Goal: Complete application form

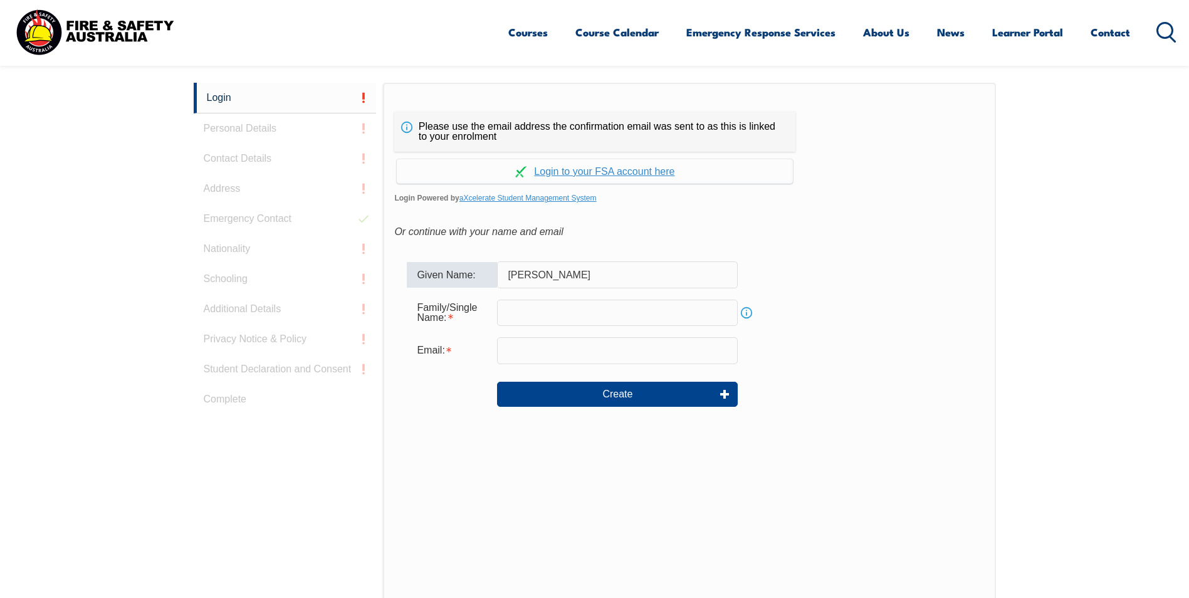
type input "[PERSON_NAME]"
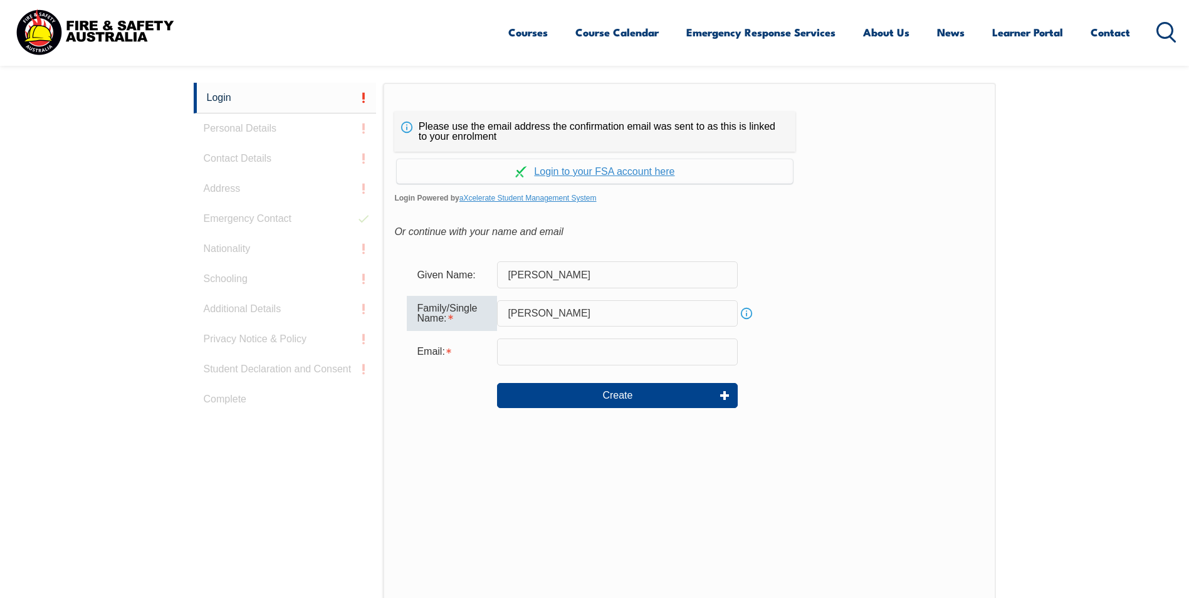
type input "[PERSON_NAME]"
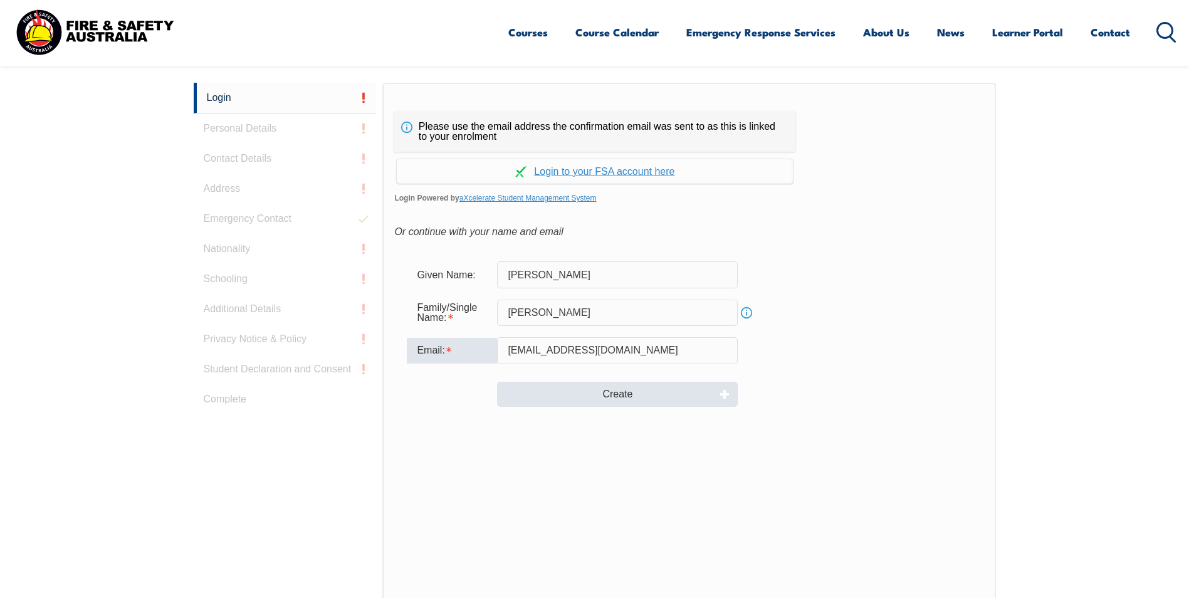
type input "[EMAIL_ADDRESS][DOMAIN_NAME]"
click at [621, 389] on button "Create" at bounding box center [617, 394] width 241 height 25
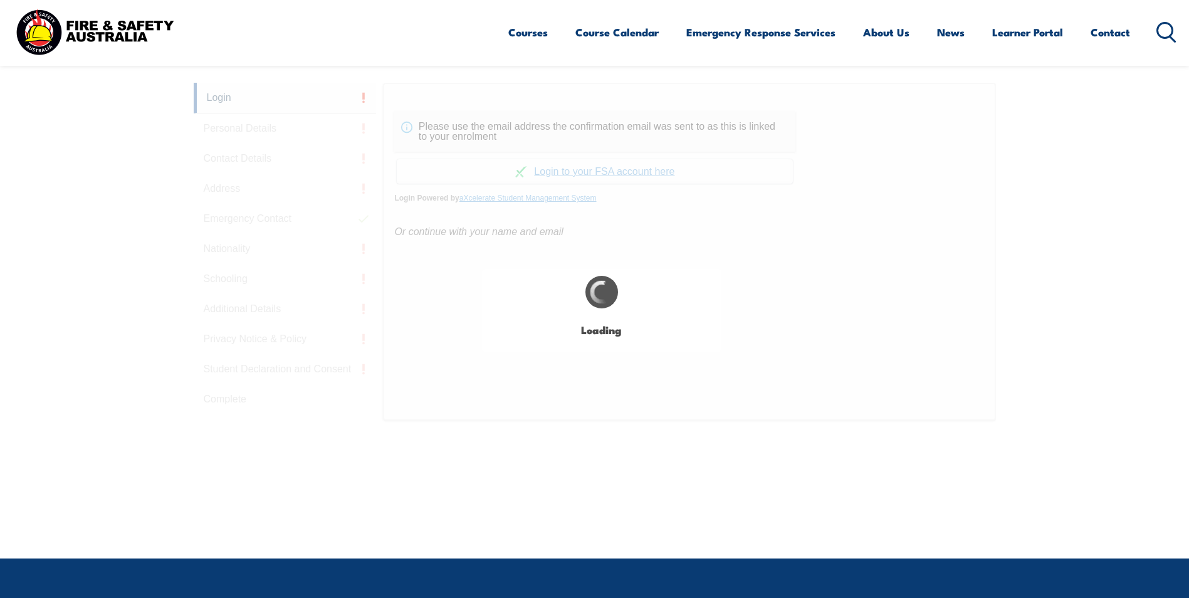
type input "[PERSON_NAME]"
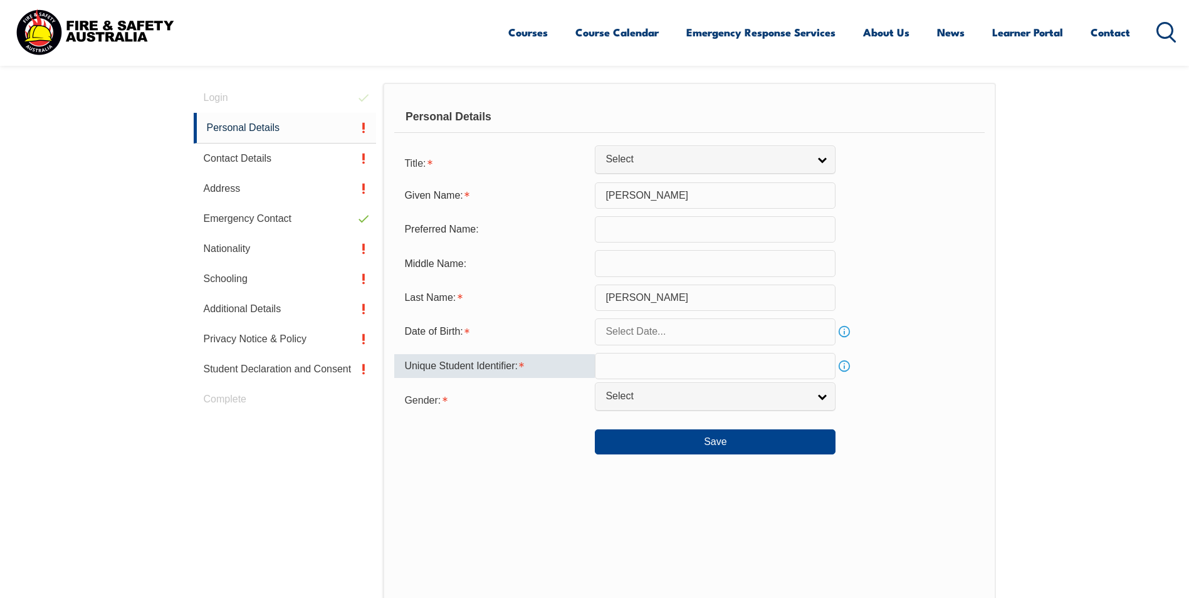
scroll to position [354, 0]
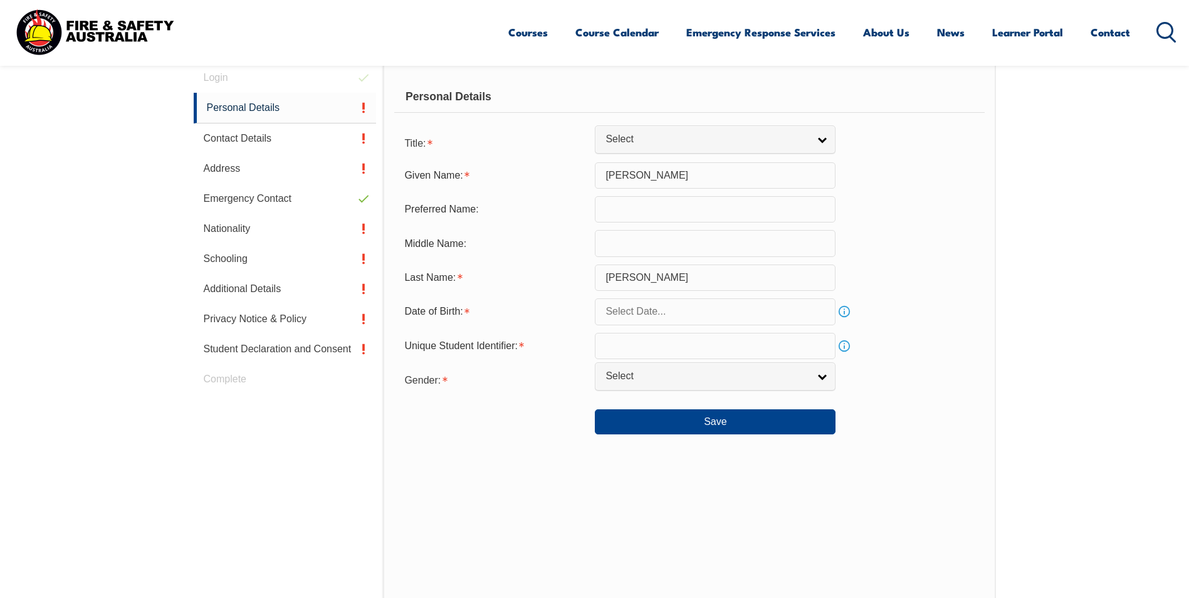
click at [652, 216] on input "text" at bounding box center [715, 209] width 241 height 26
type input "[PERSON_NAME]"
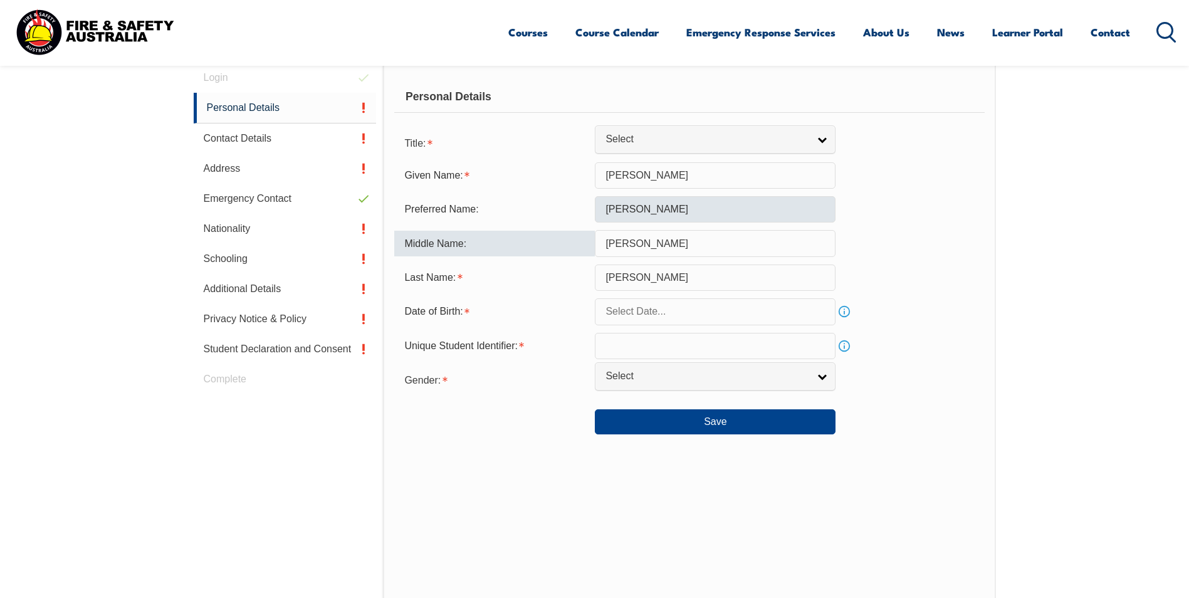
type input "[PERSON_NAME]"
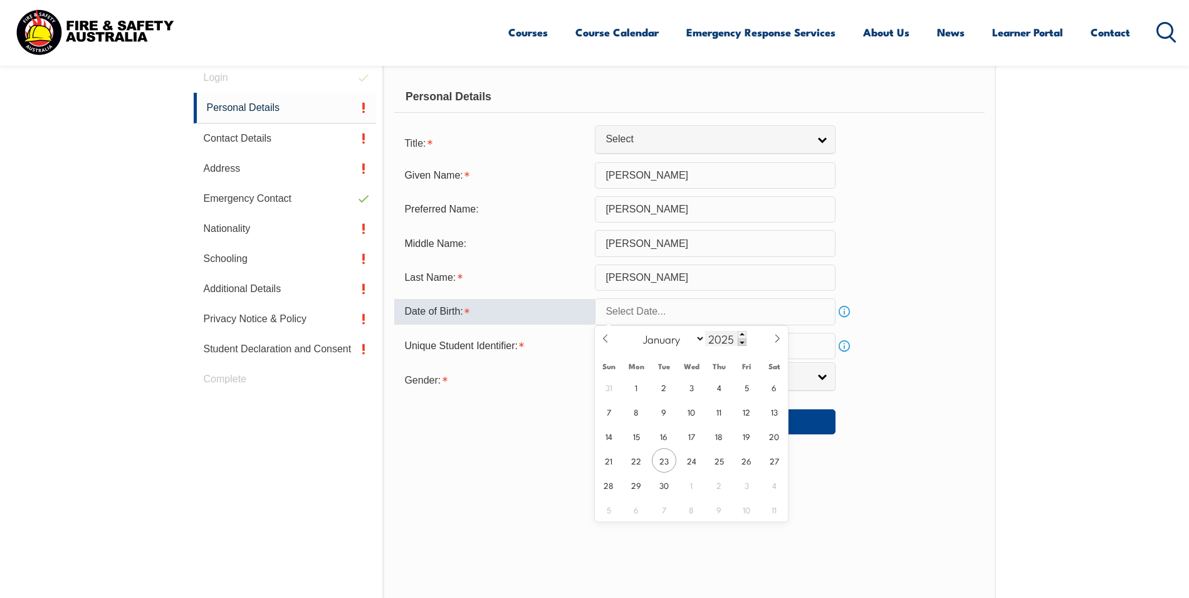
click at [742, 341] on span at bounding box center [742, 343] width 9 height 8
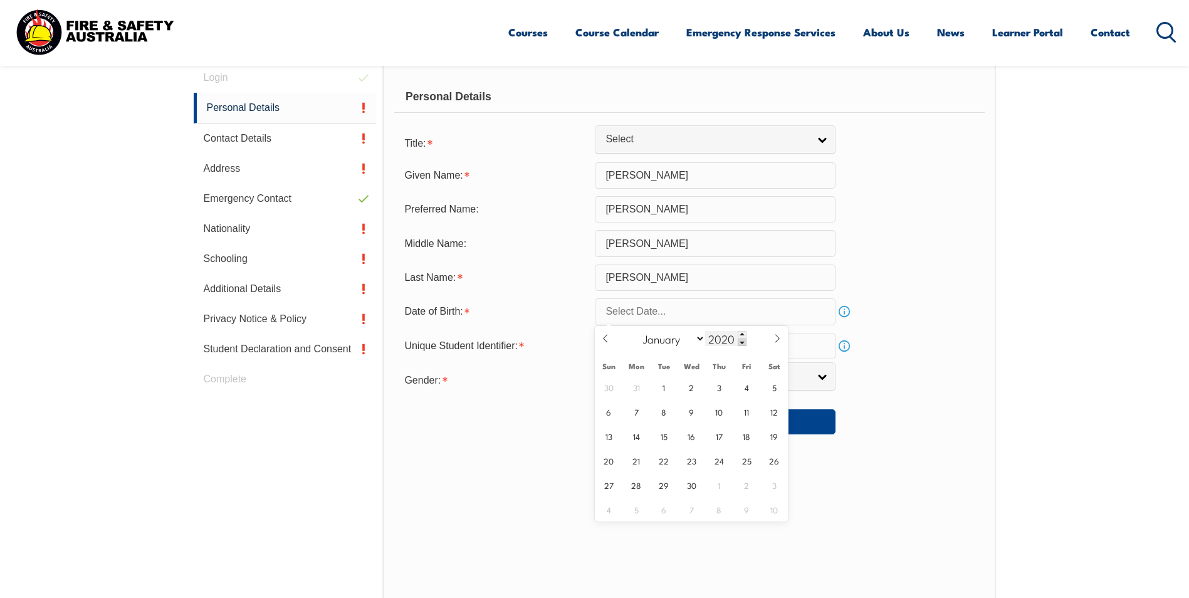
click at [742, 341] on span at bounding box center [742, 343] width 9 height 8
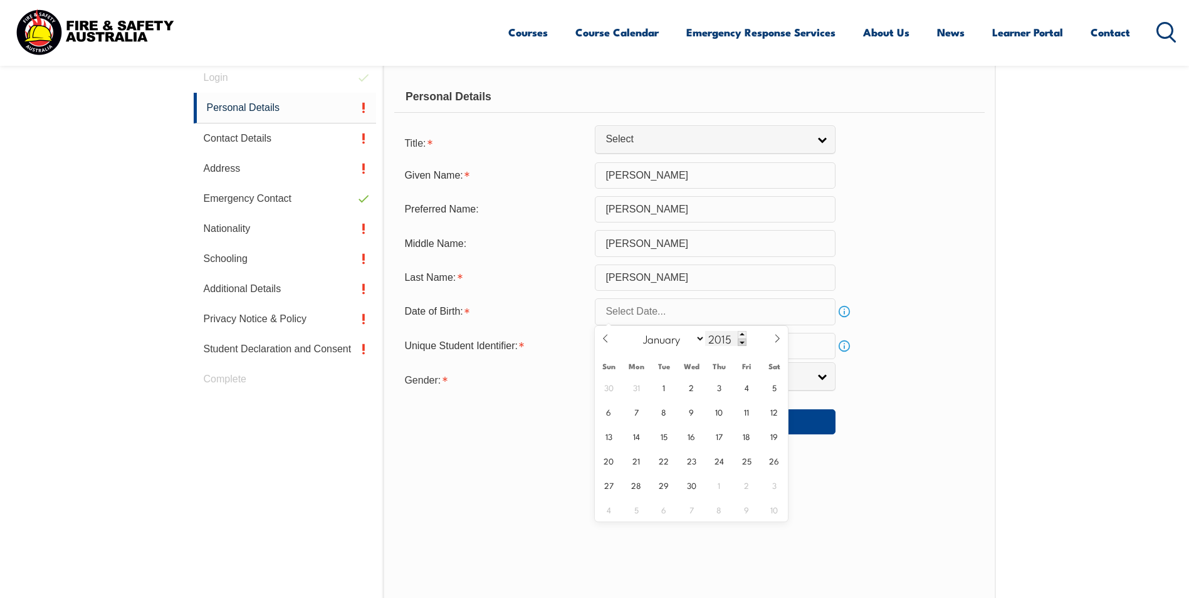
click at [742, 341] on span at bounding box center [742, 343] width 9 height 8
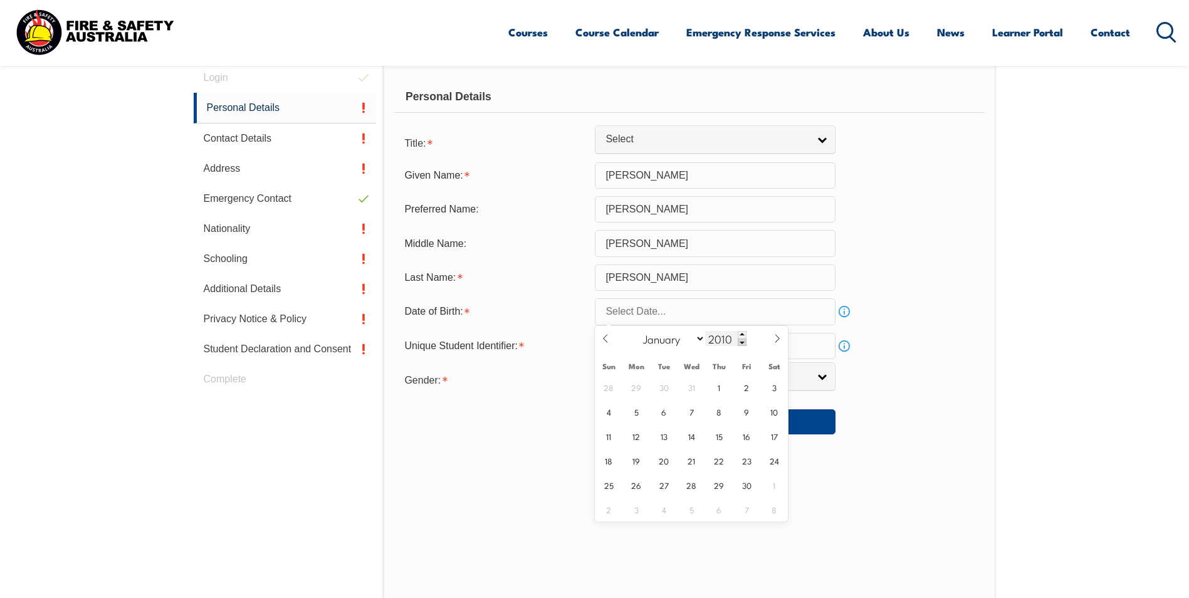
click at [742, 341] on span at bounding box center [742, 343] width 9 height 8
click at [743, 341] on span at bounding box center [742, 343] width 9 height 8
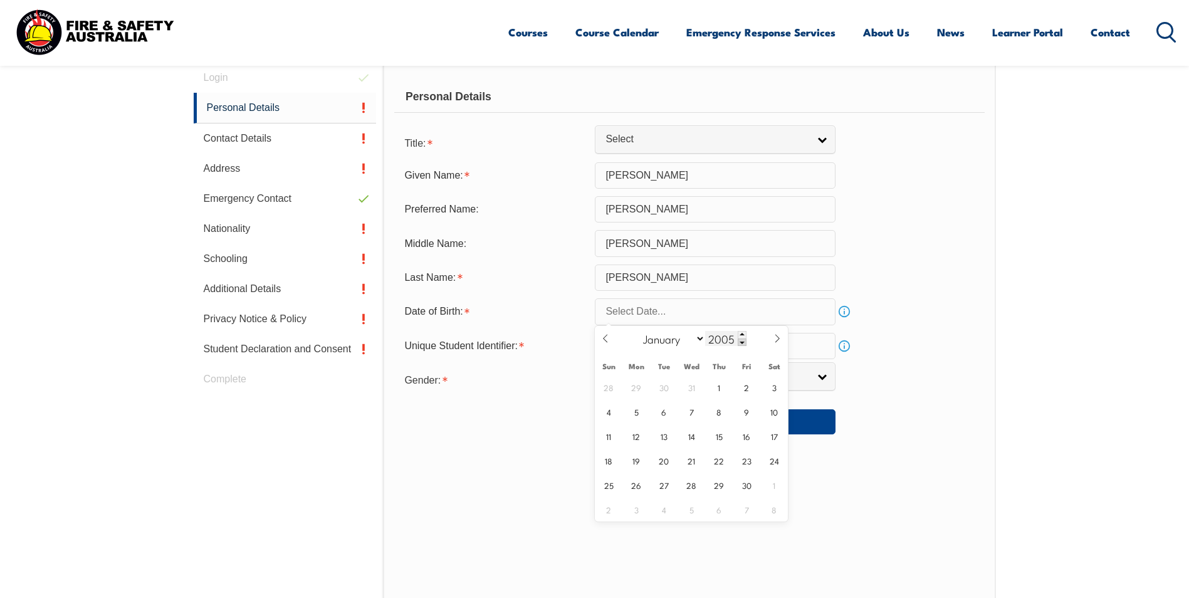
click at [743, 341] on span at bounding box center [742, 343] width 9 height 8
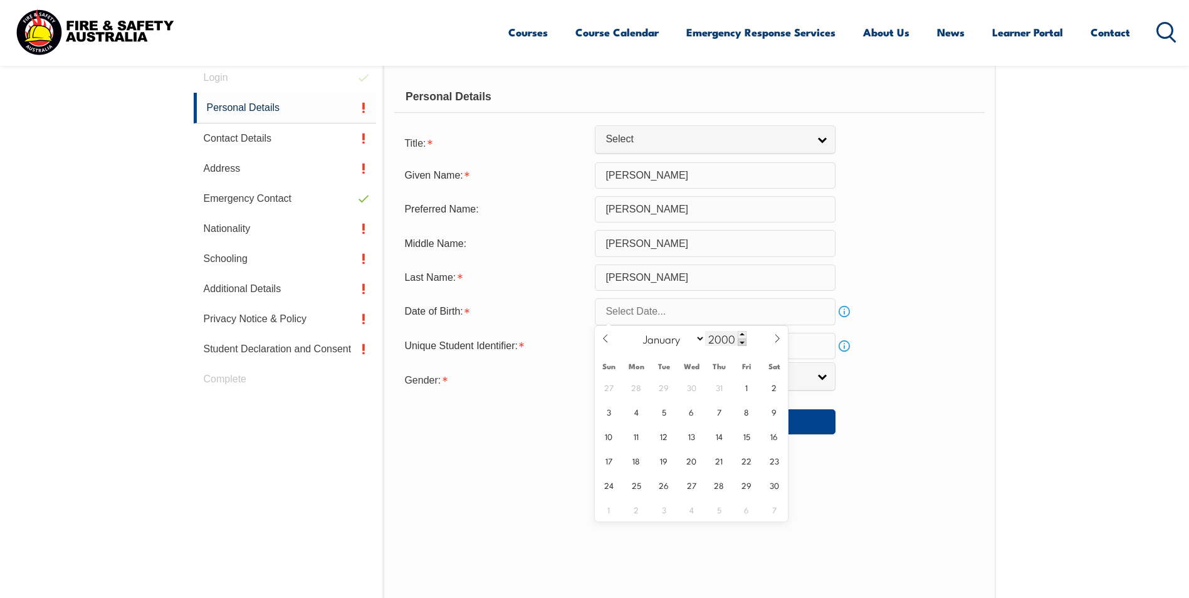
click at [743, 341] on span at bounding box center [742, 343] width 9 height 8
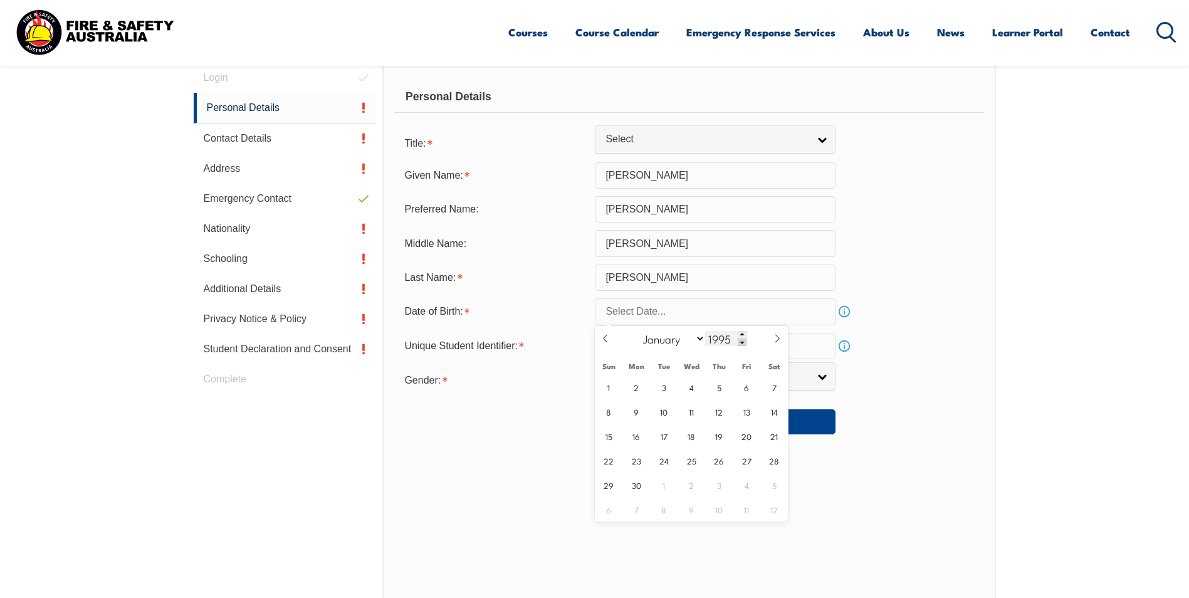
click at [743, 341] on span at bounding box center [742, 343] width 9 height 8
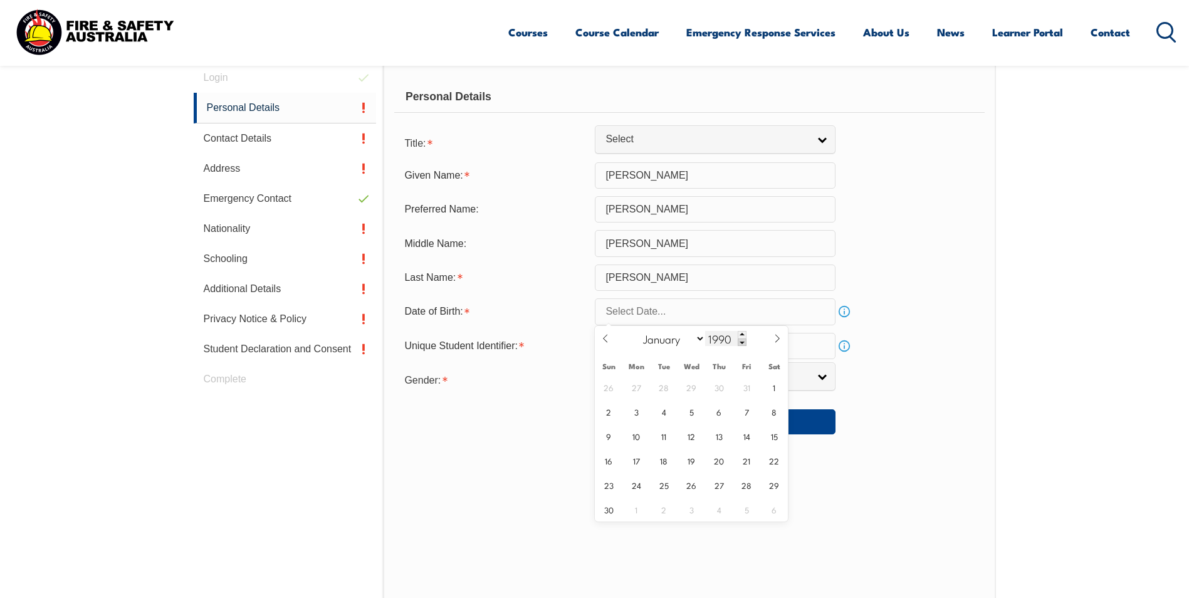
click at [743, 341] on span at bounding box center [742, 343] width 9 height 8
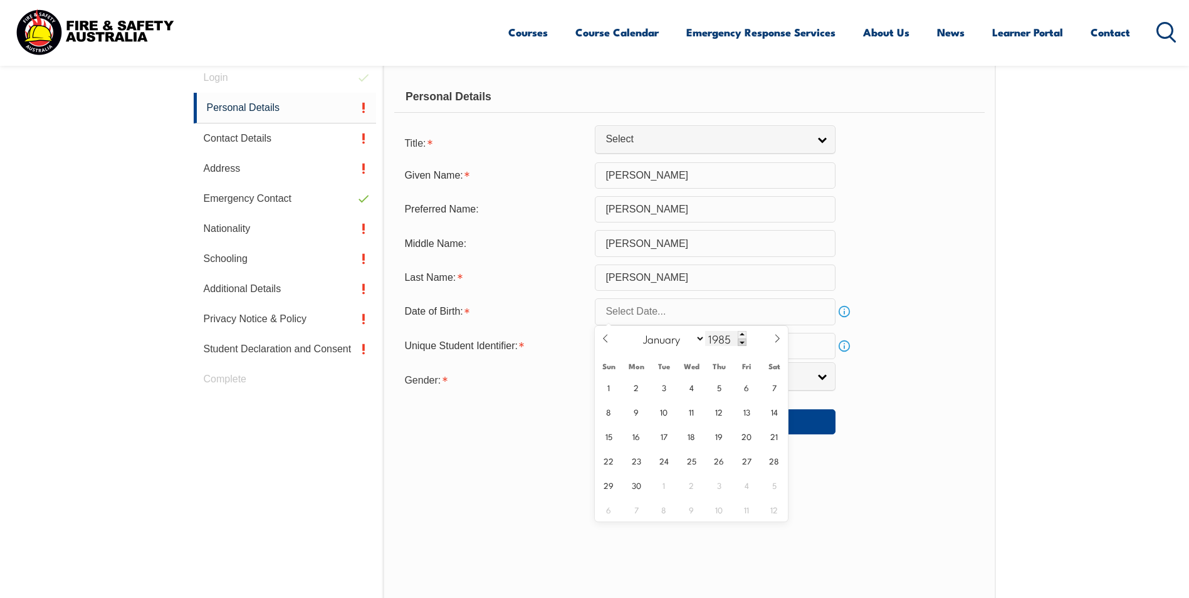
click at [743, 341] on span at bounding box center [742, 343] width 9 height 8
type input "1983"
click at [606, 339] on icon at bounding box center [605, 338] width 9 height 9
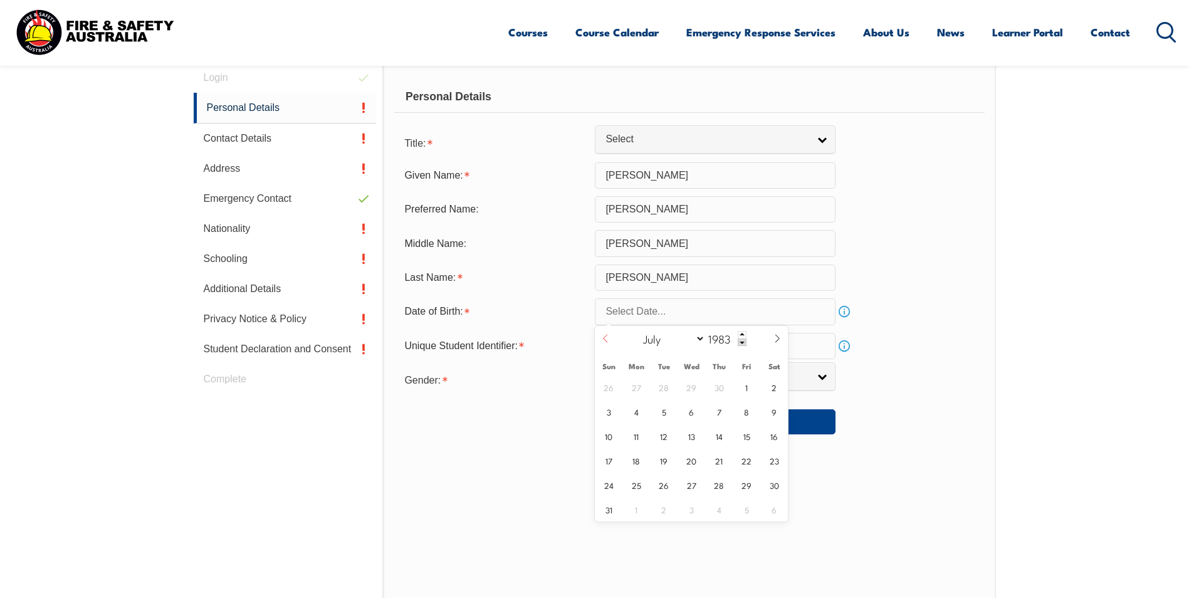
click at [606, 339] on icon at bounding box center [605, 338] width 9 height 9
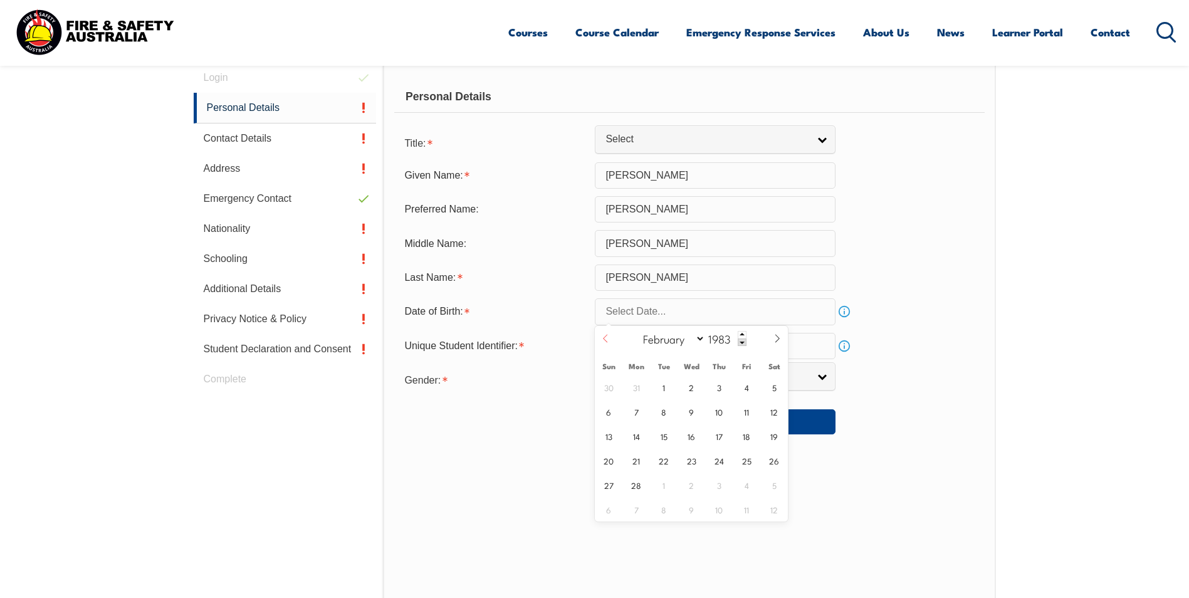
click at [606, 339] on icon at bounding box center [605, 338] width 9 height 9
select select "0"
click at [604, 490] on span "23" at bounding box center [609, 485] width 24 height 24
type input "[DATE]"
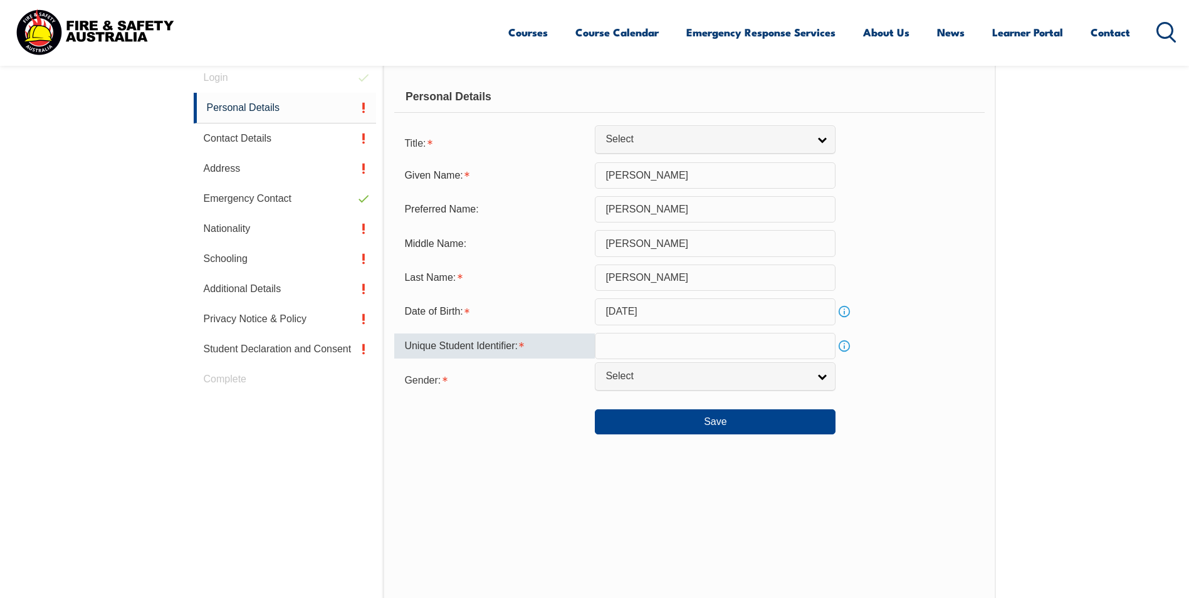
click at [627, 350] on input "text" at bounding box center [715, 346] width 241 height 26
type input "NVCYP4EMQ7"
click at [629, 384] on link "Select" at bounding box center [715, 376] width 241 height 28
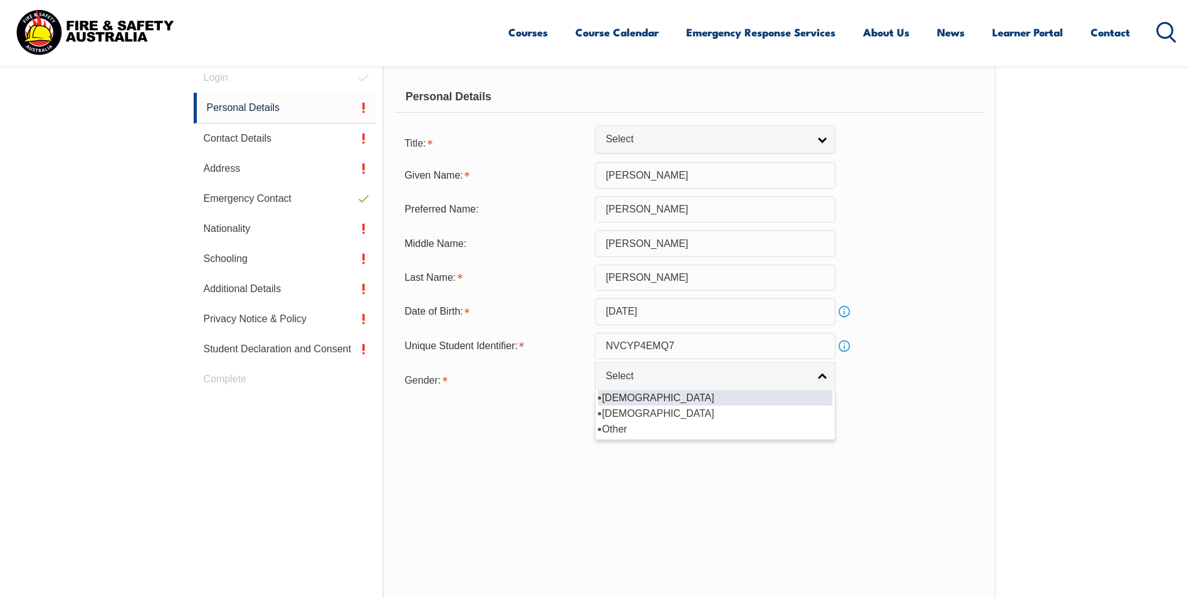
click at [618, 401] on li "[DEMOGRAPHIC_DATA]" at bounding box center [715, 398] width 234 height 16
select select "M"
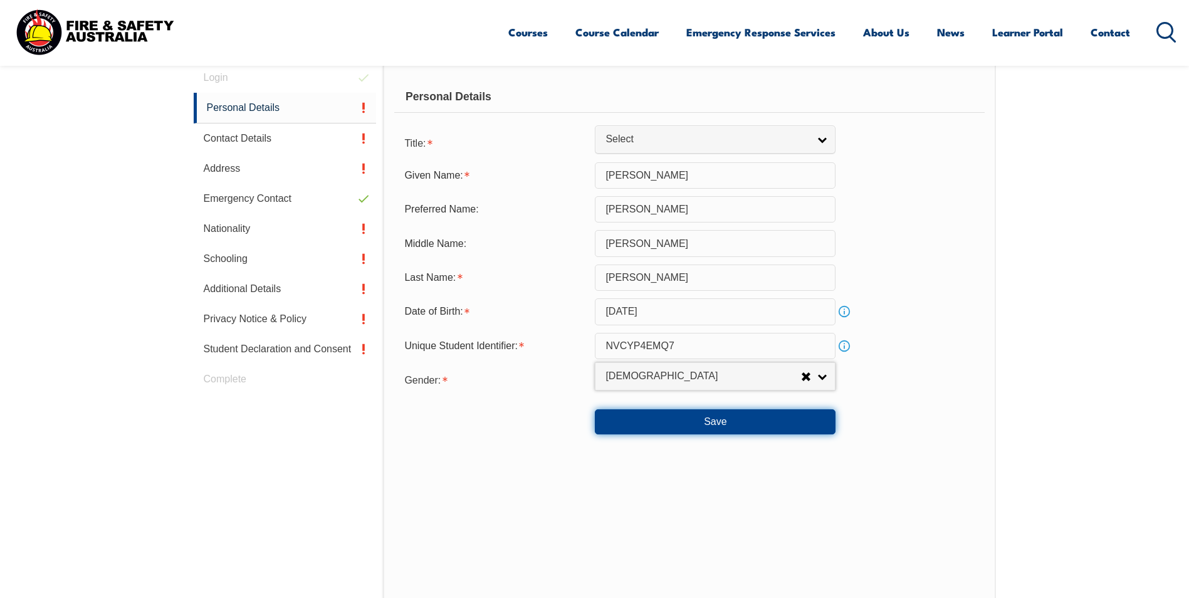
click at [669, 424] on button "Save" at bounding box center [715, 421] width 241 height 25
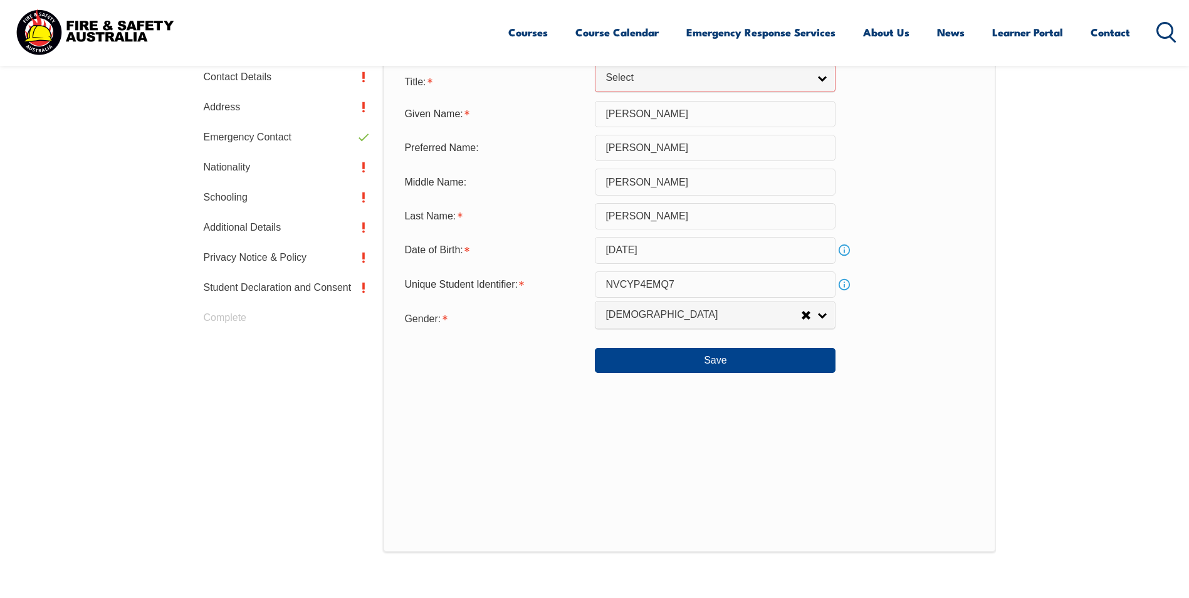
scroll to position [165, 0]
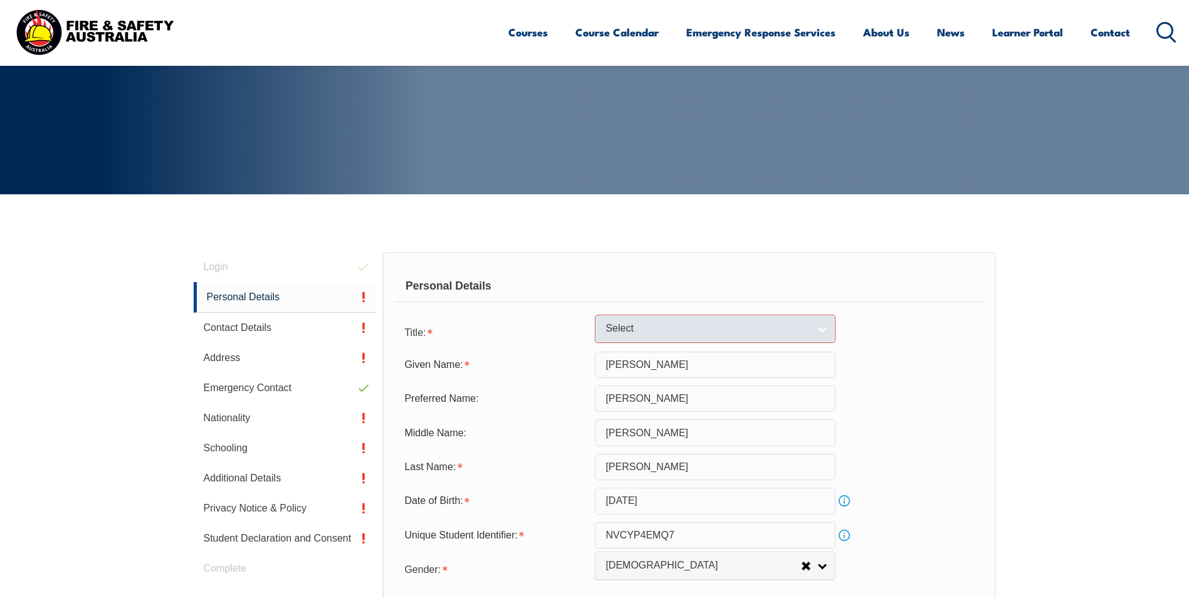
click at [804, 334] on span "Select" at bounding box center [707, 328] width 203 height 13
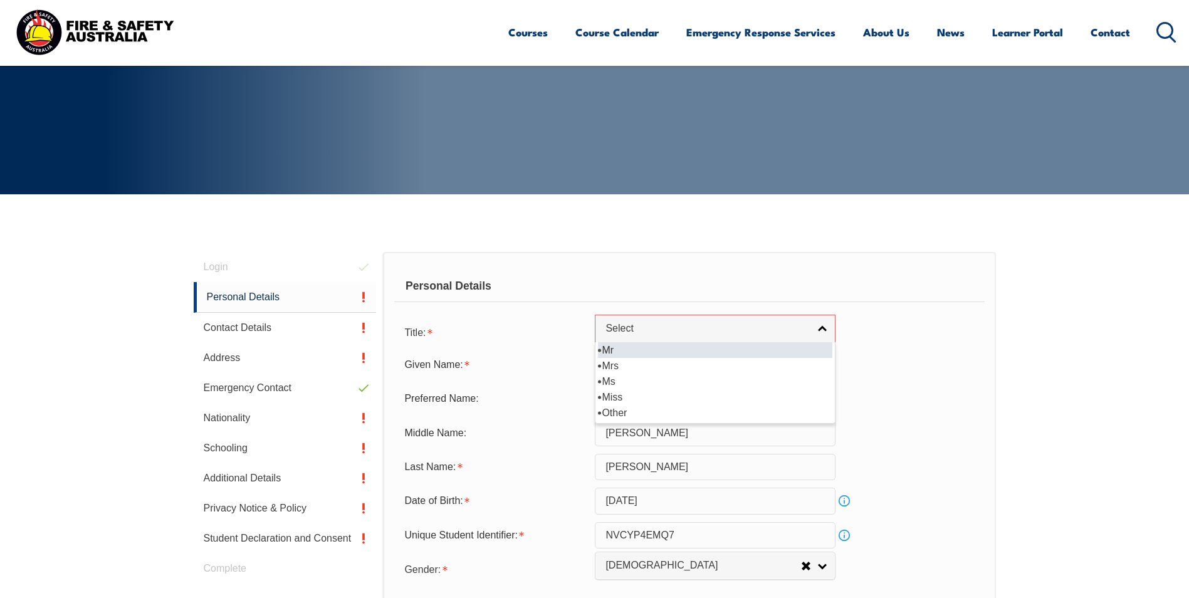
click at [612, 349] on li "Mr" at bounding box center [715, 350] width 234 height 16
select select "Mr"
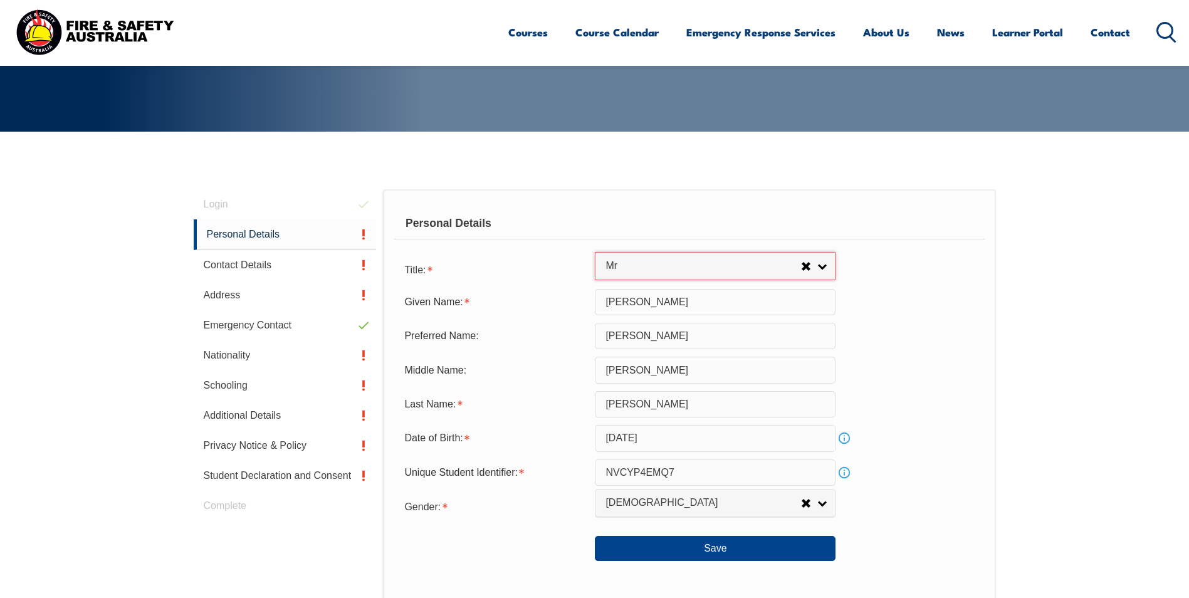
scroll to position [290, 0]
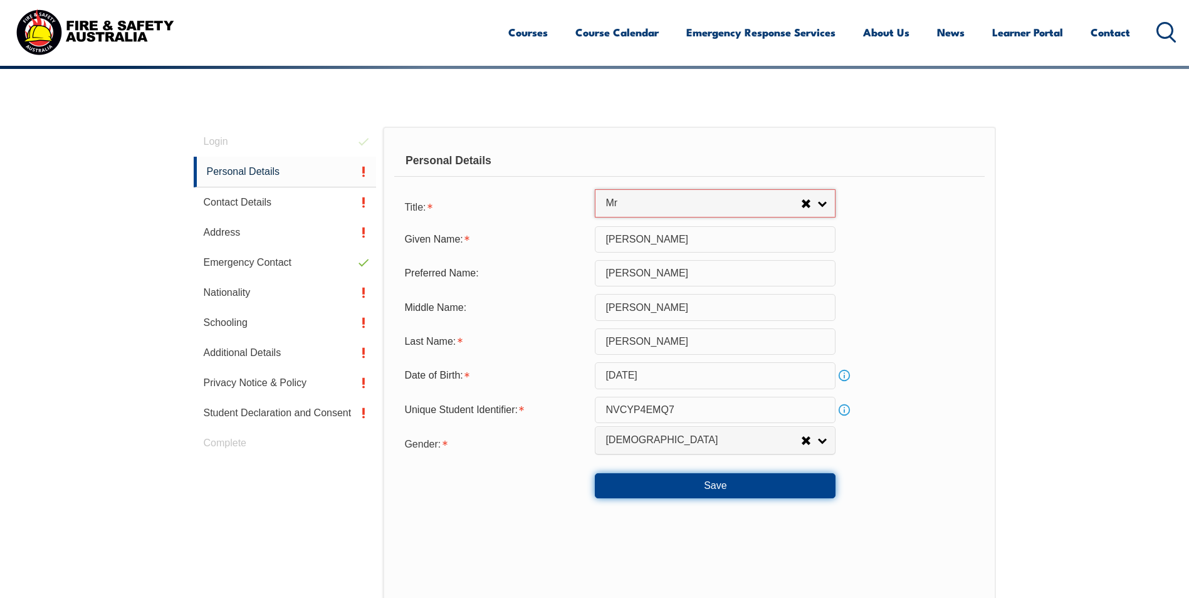
click at [697, 490] on button "Save" at bounding box center [715, 485] width 241 height 25
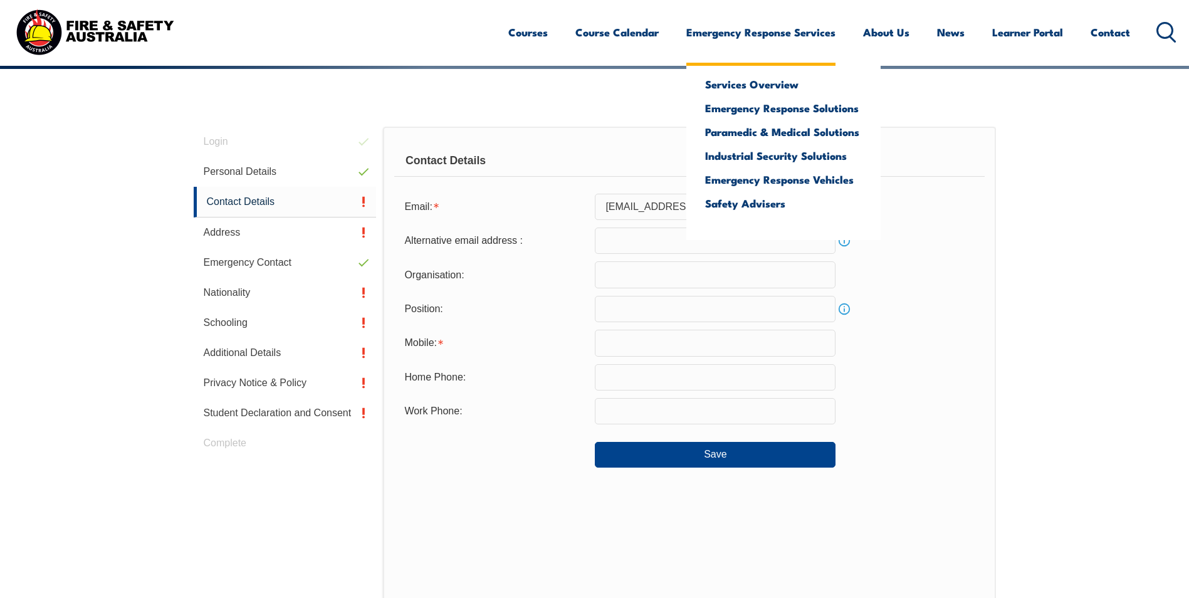
scroll to position [354, 0]
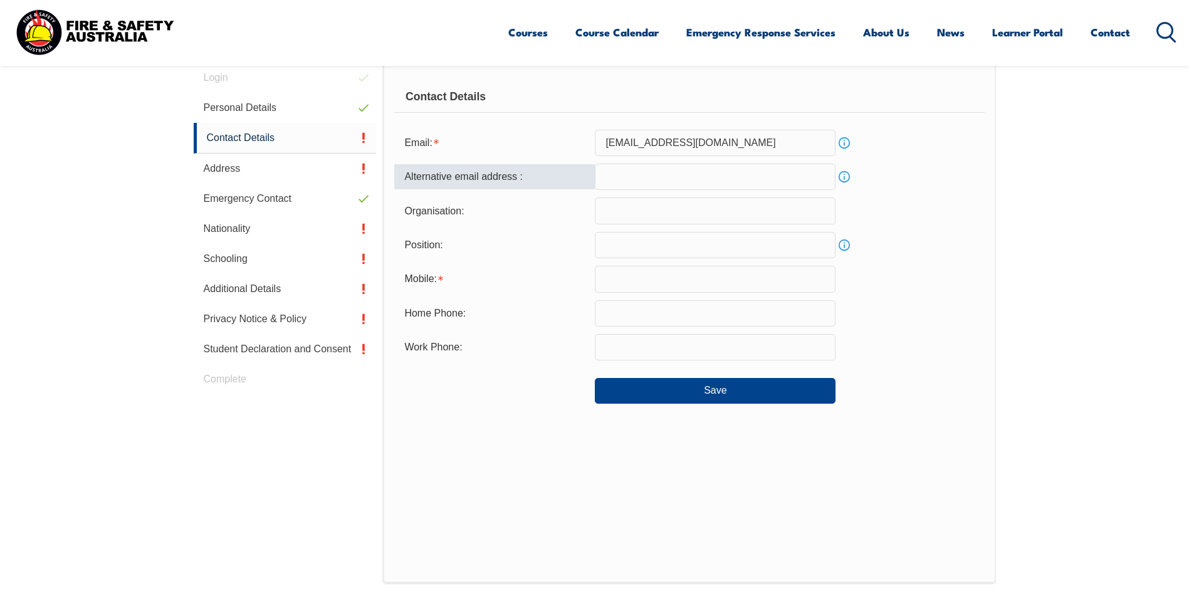
click at [619, 186] on input "email" at bounding box center [715, 177] width 241 height 26
type input "[PERSON_NAME][EMAIL_ADDRESS][PERSON_NAME][DOMAIN_NAME]"
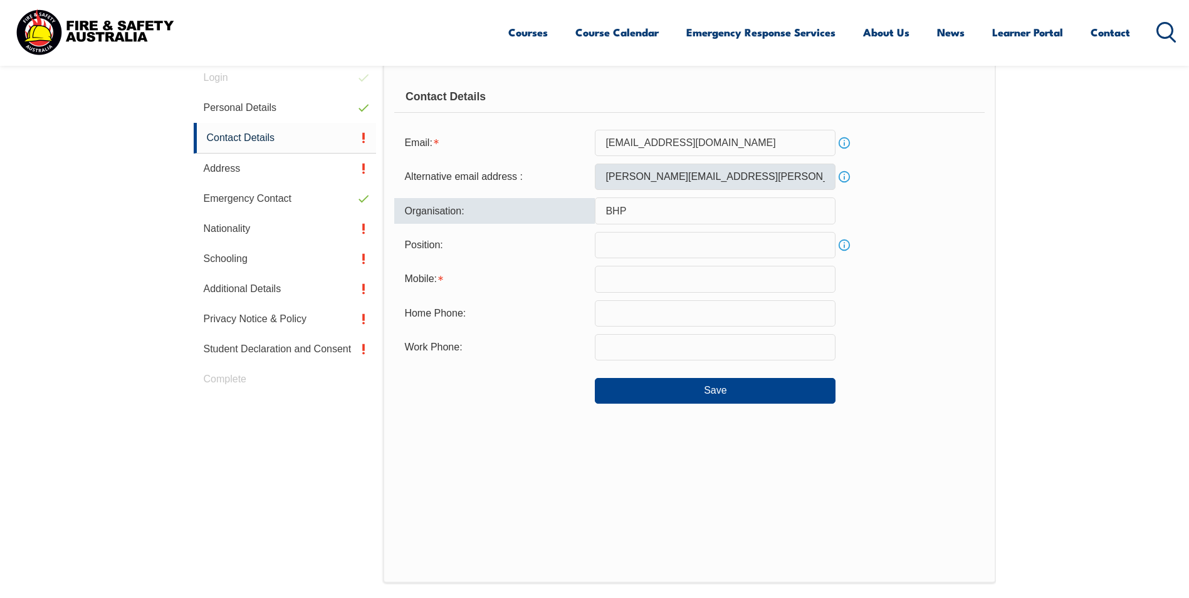
type input "BHP"
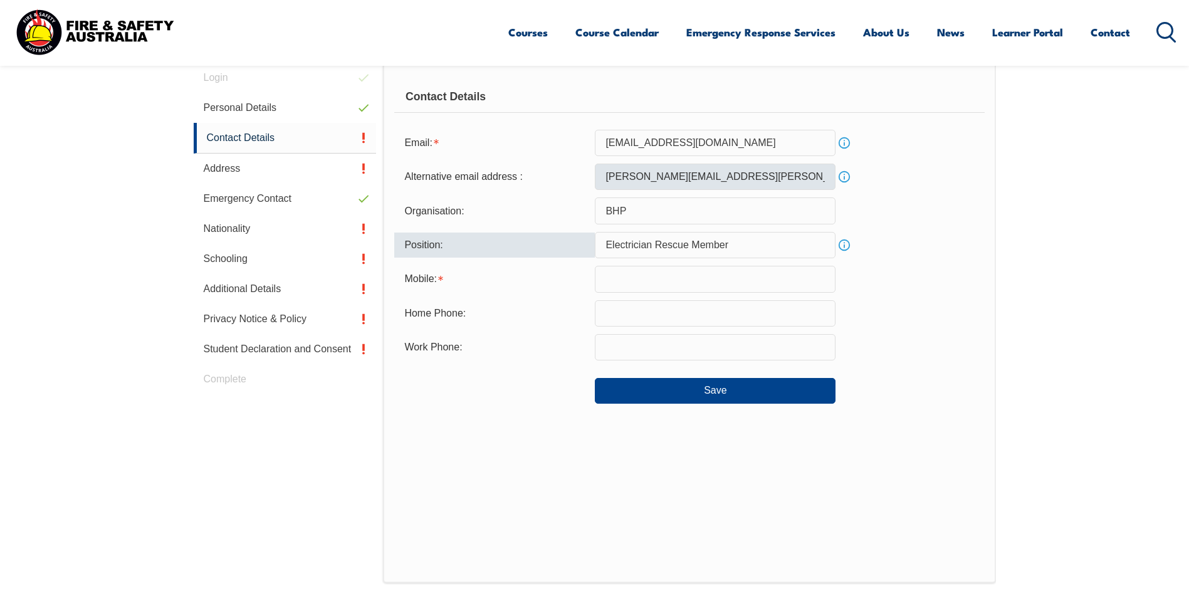
type input "Electrician Rescue Member"
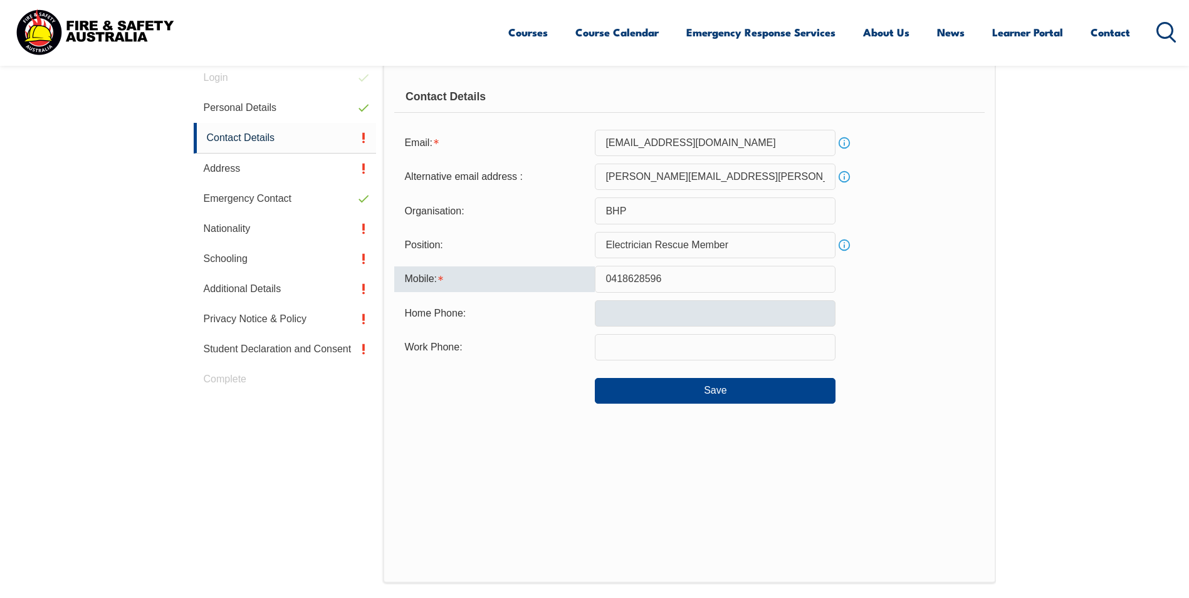
type input "0418628596"
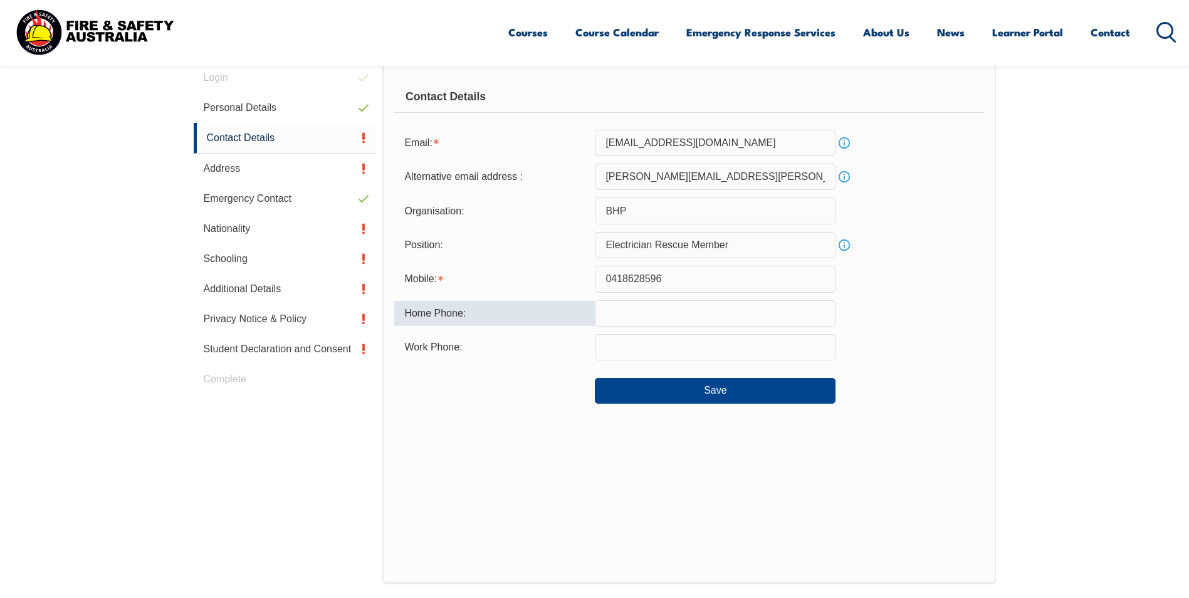
click at [653, 317] on input "text" at bounding box center [715, 313] width 241 height 26
click at [654, 317] on input "text" at bounding box center [715, 313] width 241 height 26
type input "0418628596"
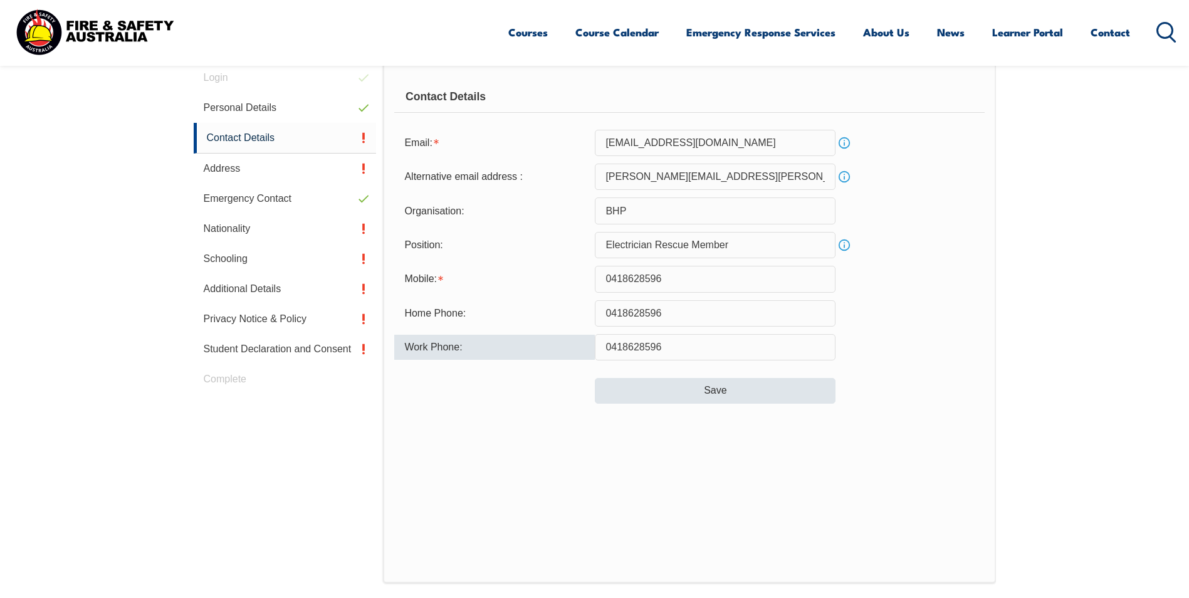
type input "0418628596"
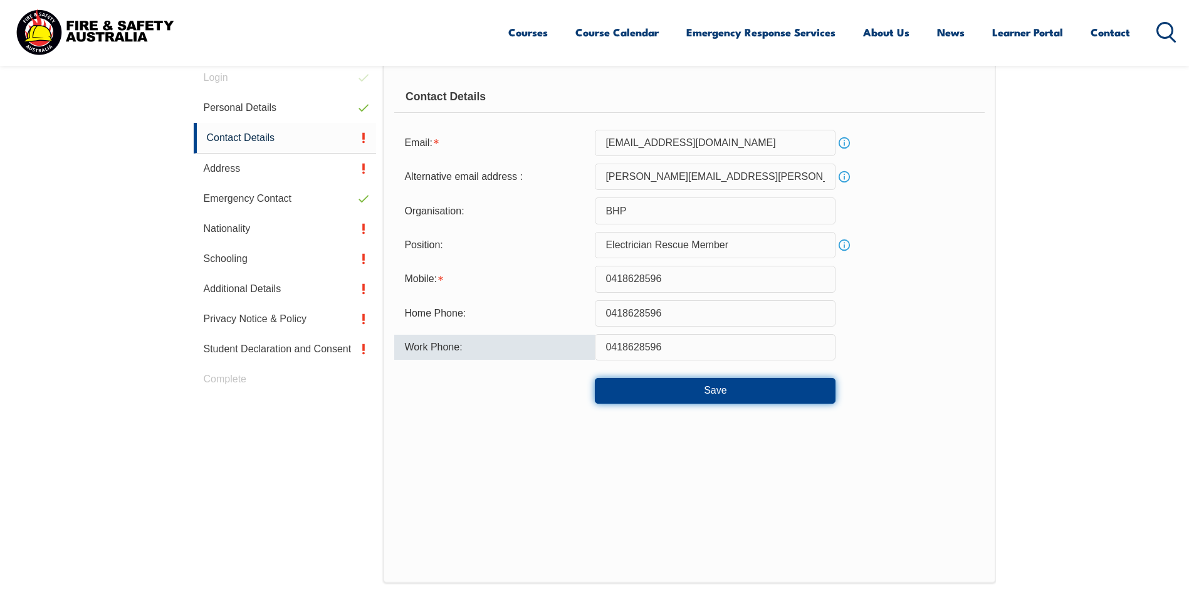
click at [695, 388] on button "Save" at bounding box center [715, 390] width 241 height 25
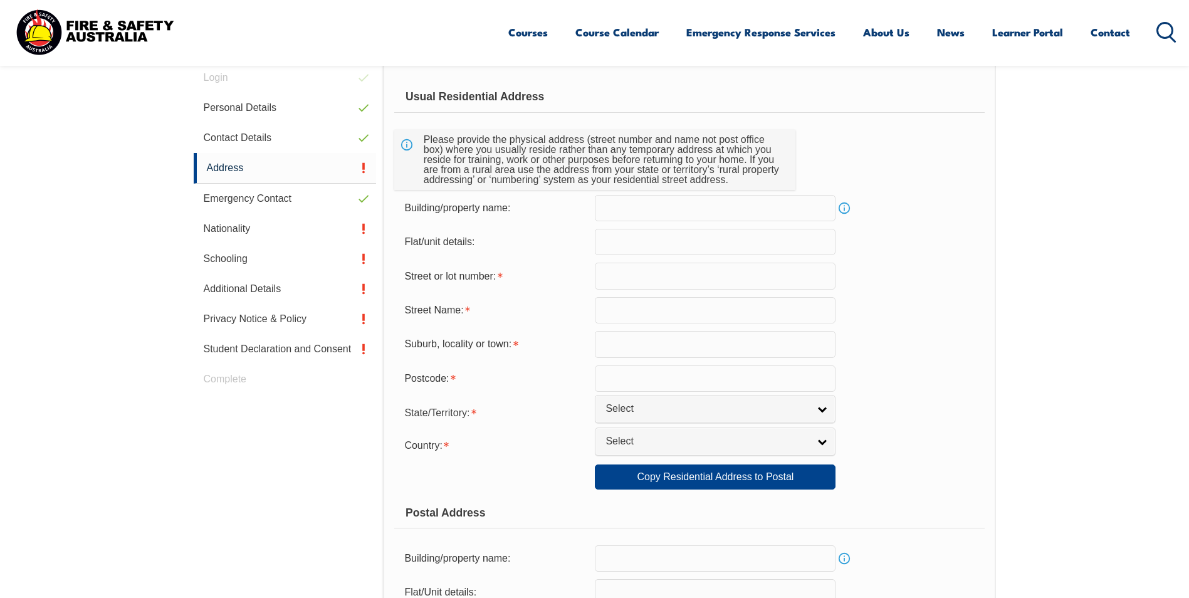
click at [626, 209] on input "text" at bounding box center [715, 208] width 241 height 26
click at [608, 276] on input "text" at bounding box center [715, 276] width 241 height 26
click at [606, 275] on input "Fraser" at bounding box center [715, 276] width 241 height 26
click at [664, 281] on input "4 Fraser" at bounding box center [715, 276] width 241 height 26
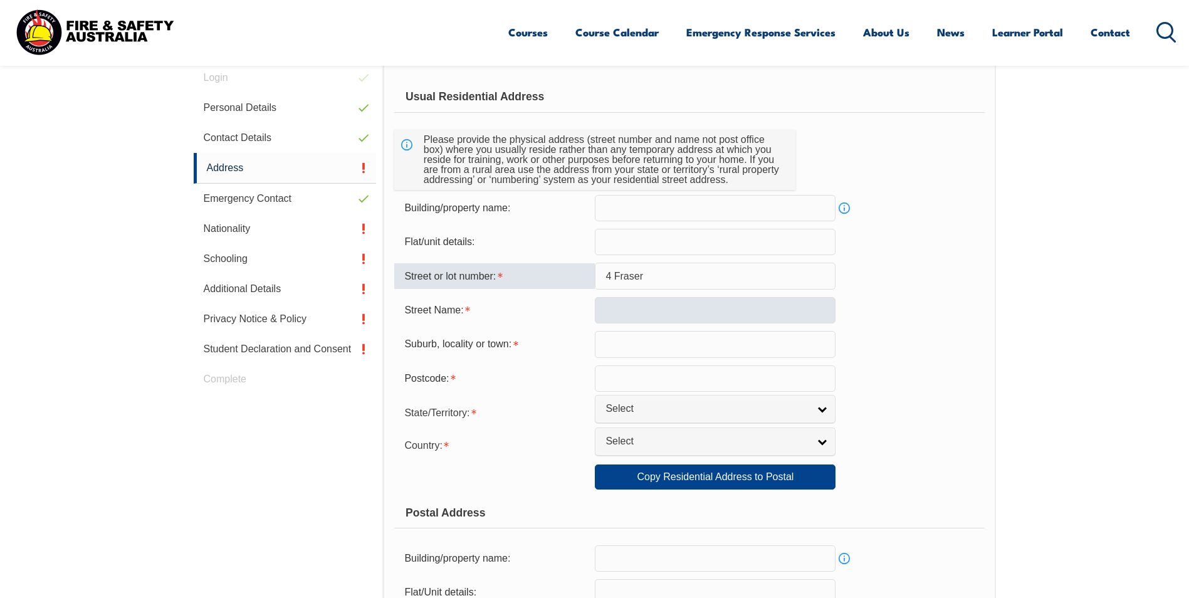
type input "4 Fraser"
click at [644, 305] on input "text" at bounding box center [715, 310] width 241 height 26
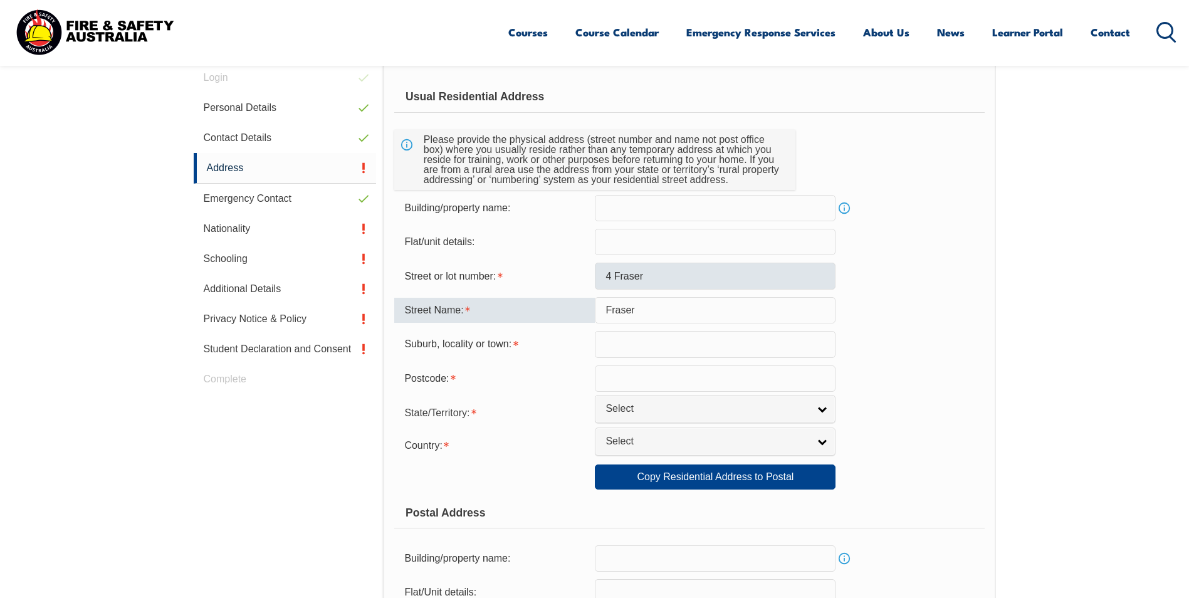
type input "Fraser"
click at [671, 275] on input "4 Fraser" at bounding box center [715, 276] width 241 height 26
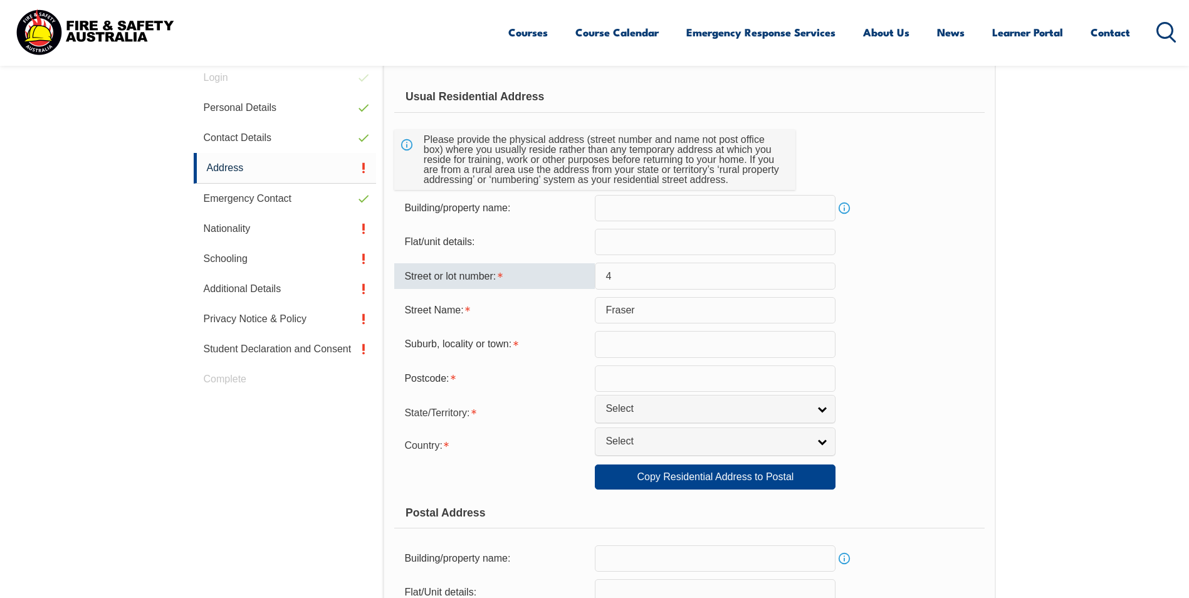
type input "4"
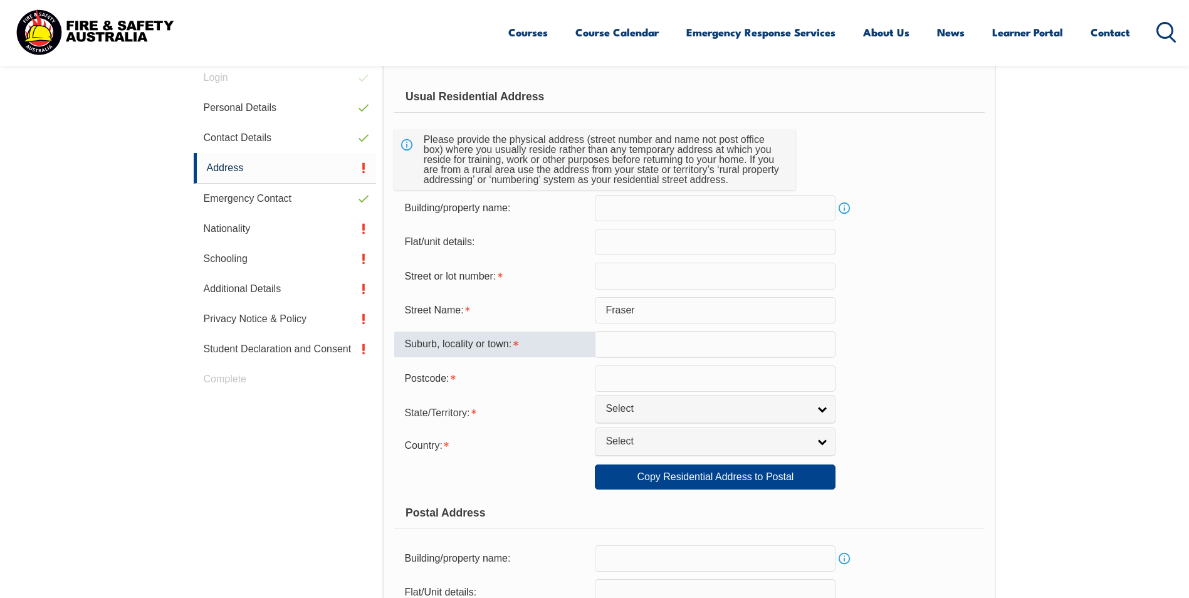
click at [637, 341] on input "text" at bounding box center [715, 344] width 241 height 26
type input "Moranbah"
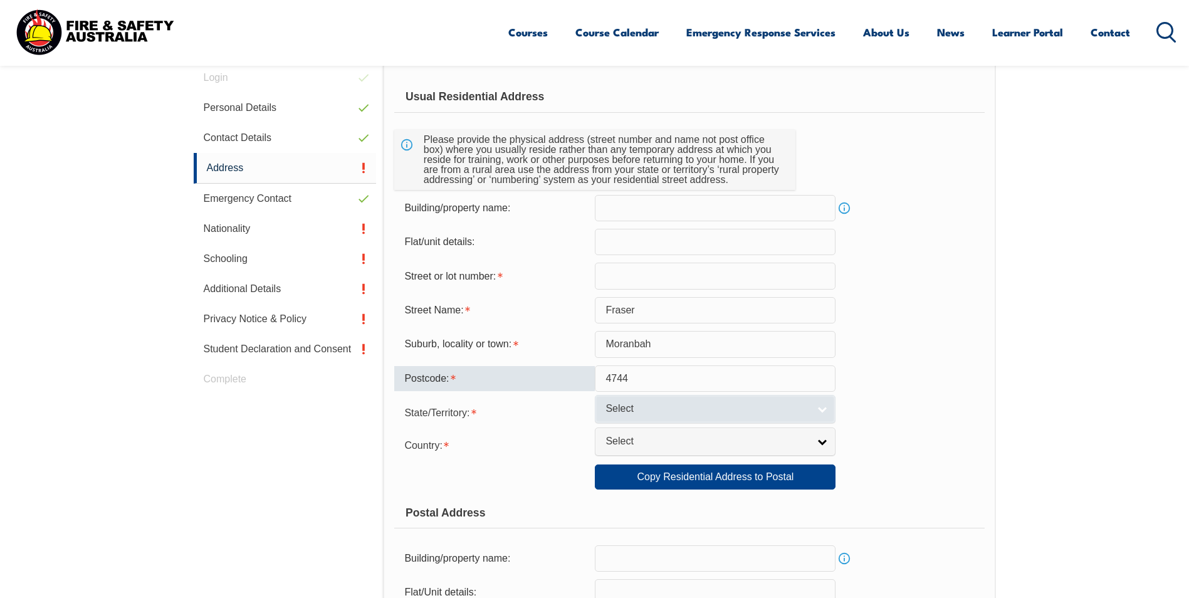
type input "4744"
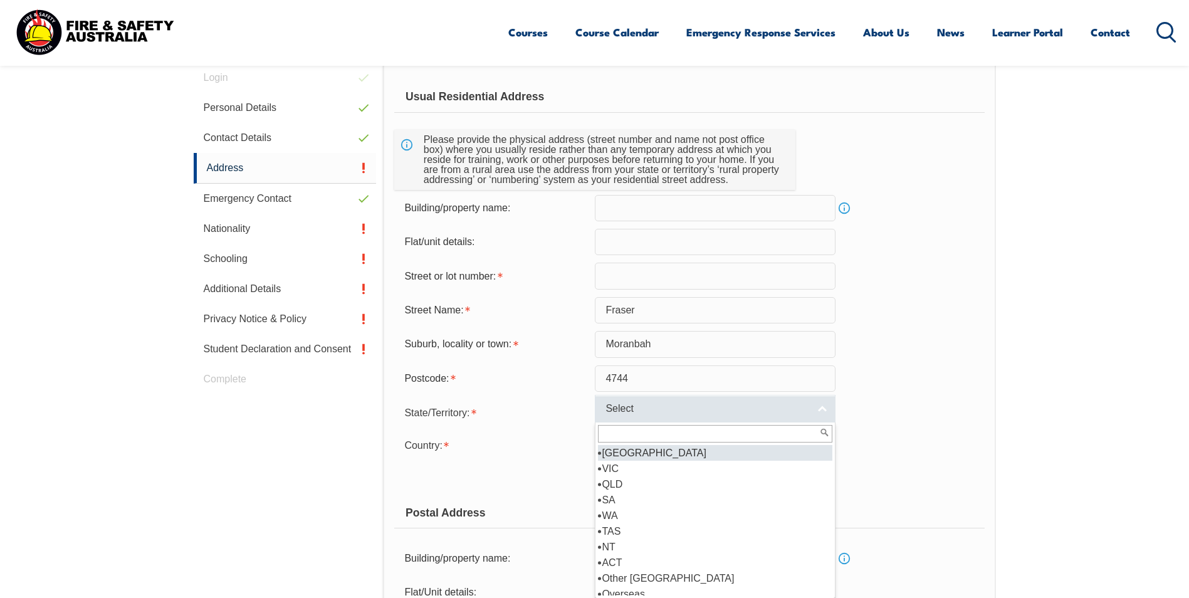
click at [644, 404] on span "Select" at bounding box center [707, 408] width 203 height 13
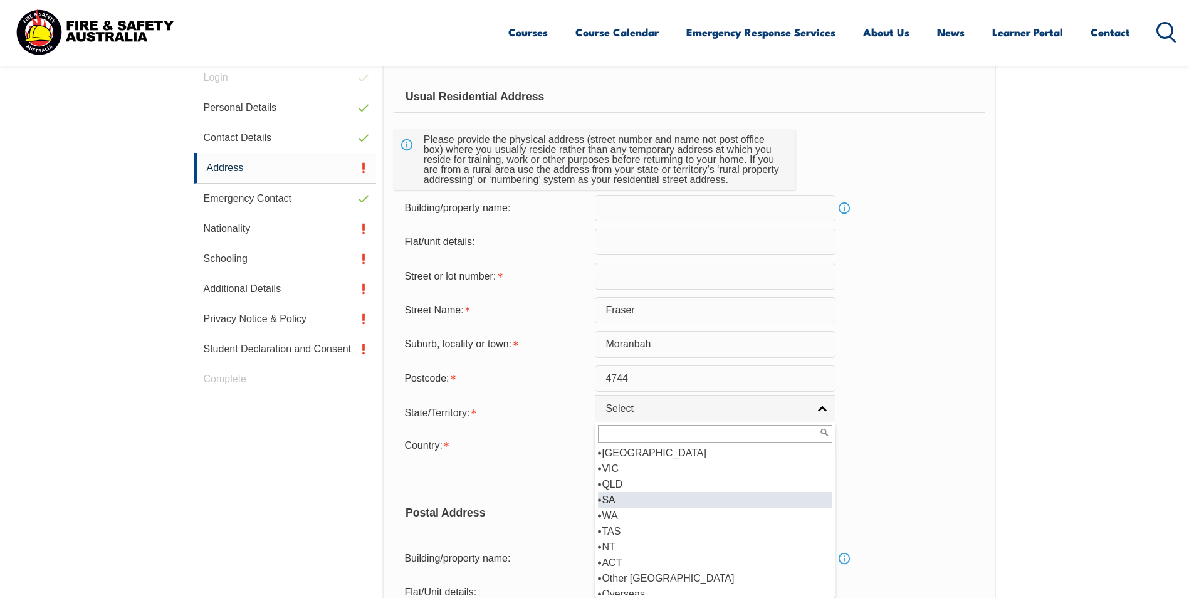
click at [626, 492] on li "SA" at bounding box center [715, 500] width 234 height 16
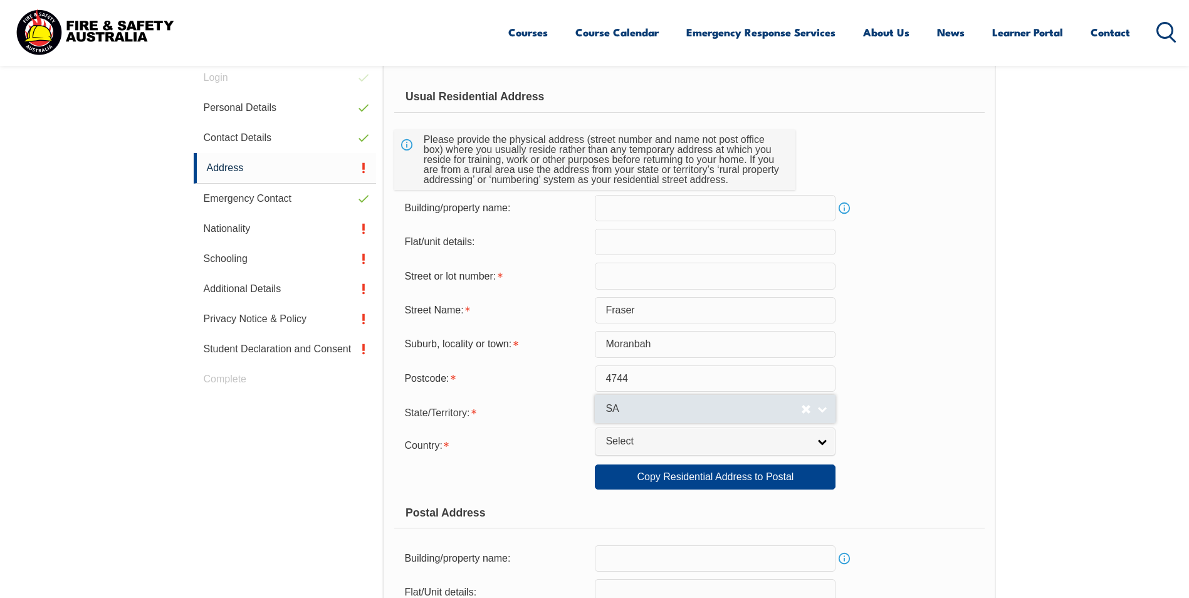
click at [629, 411] on span "SA" at bounding box center [704, 408] width 196 height 13
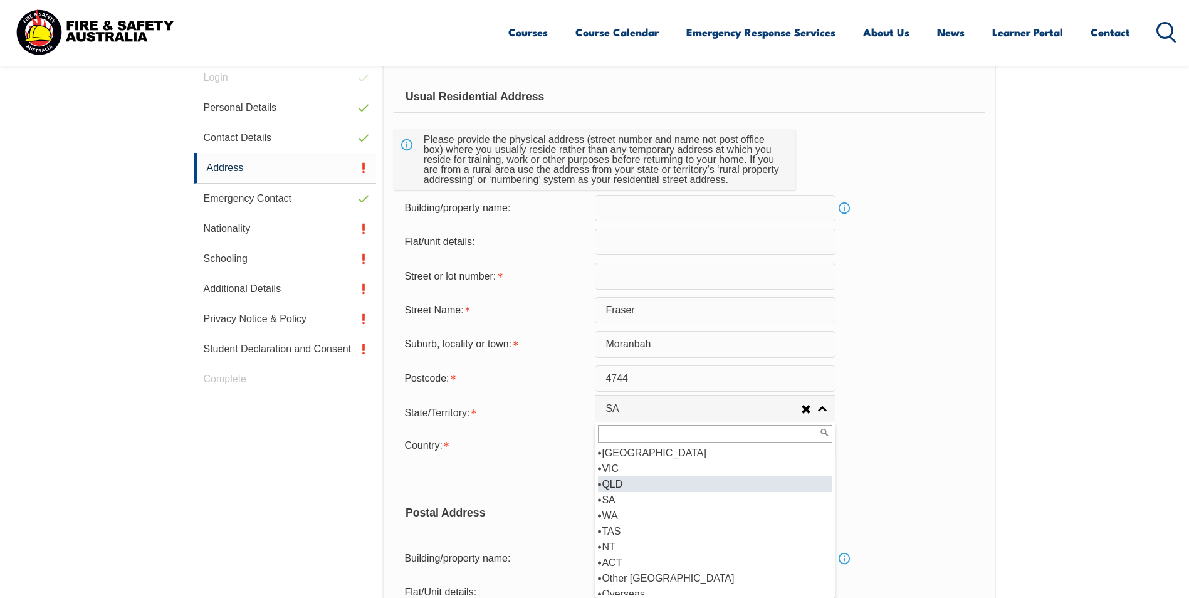
click at [617, 488] on li "QLD" at bounding box center [715, 484] width 234 height 16
select select "QLD"
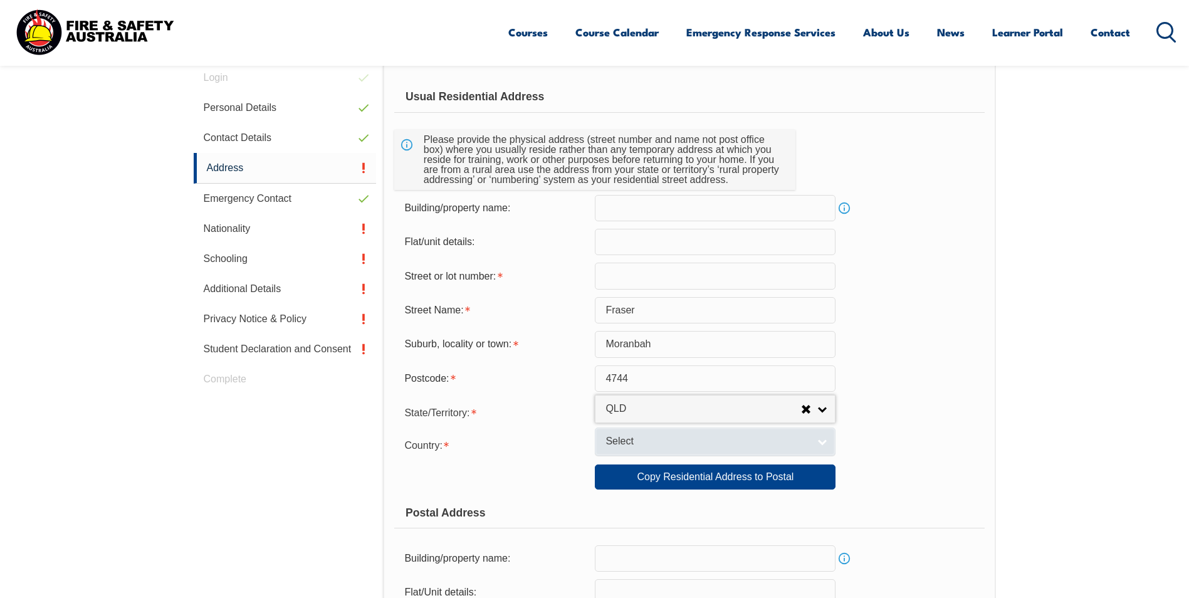
click at [637, 433] on link "Select" at bounding box center [715, 442] width 241 height 28
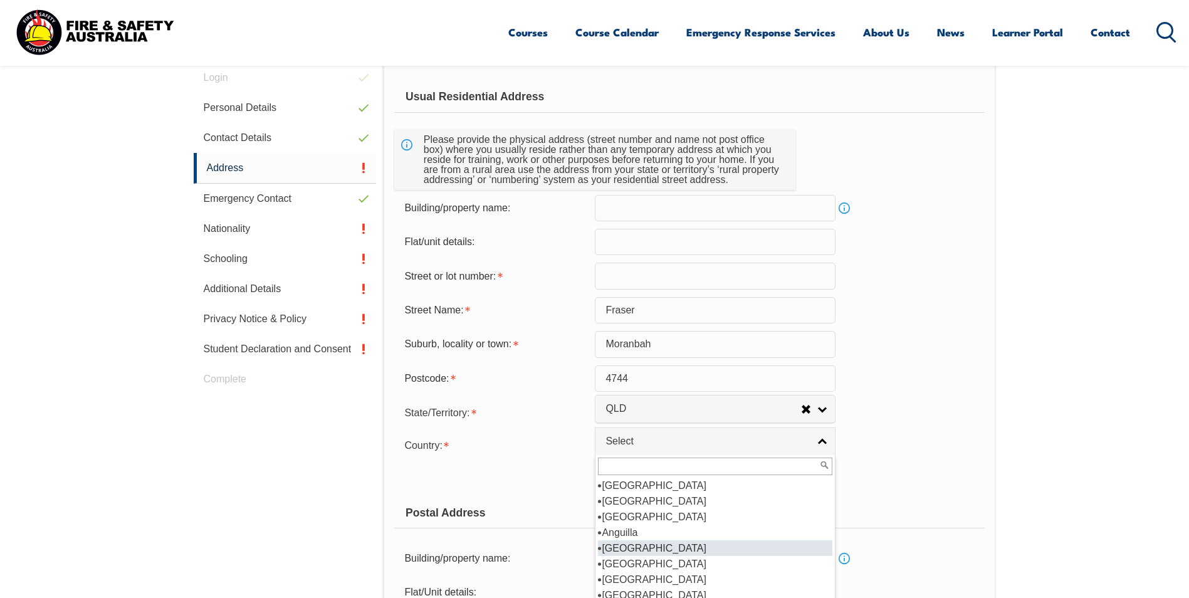
scroll to position [125, 0]
click at [624, 566] on li "[GEOGRAPHIC_DATA]" at bounding box center [715, 564] width 234 height 16
select select "1101"
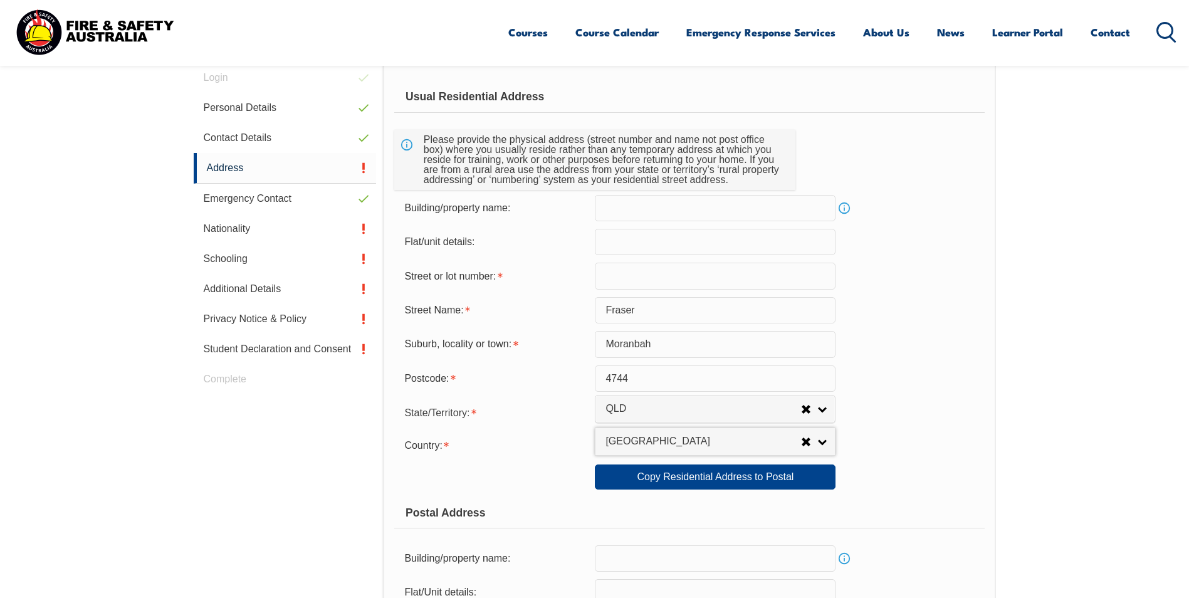
click at [617, 273] on input "text" at bounding box center [715, 276] width 241 height 26
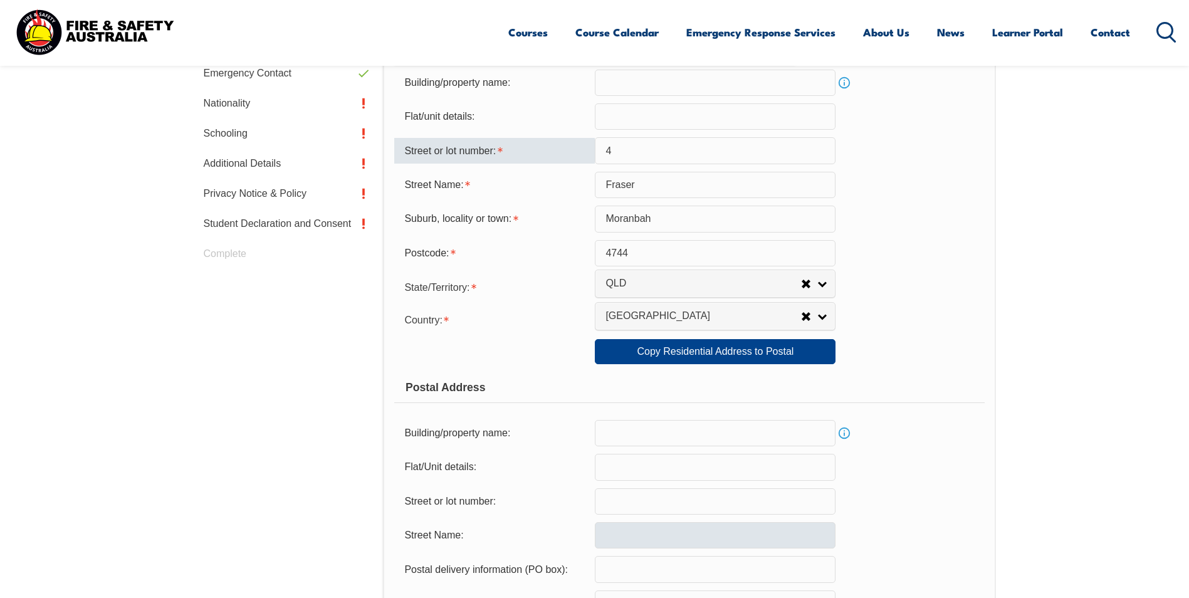
scroll to position [542, 0]
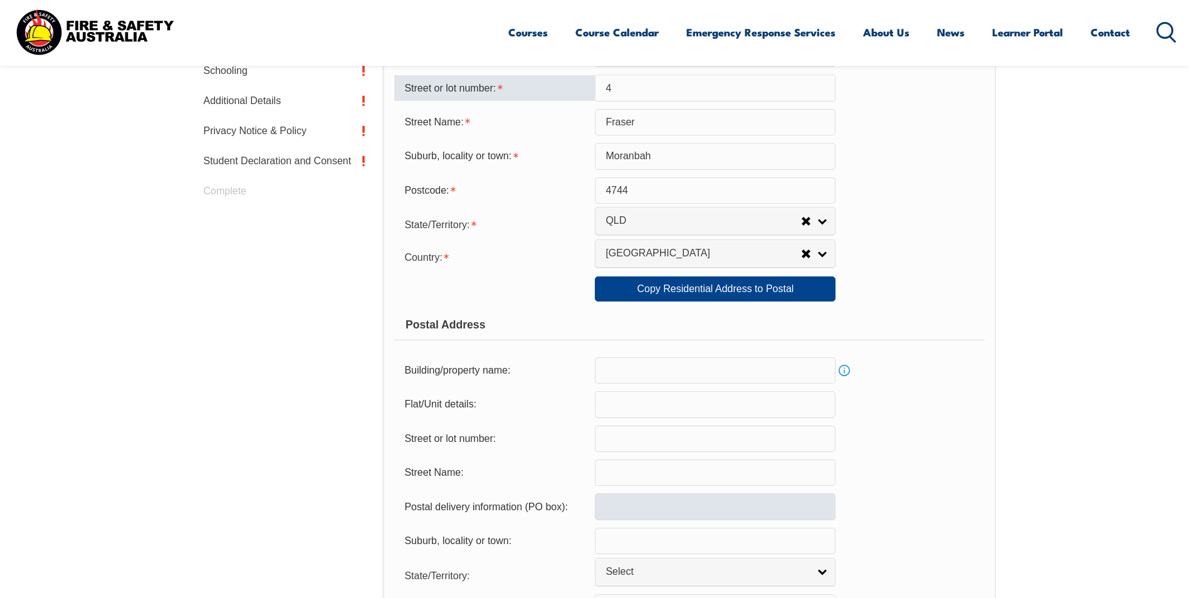
type input "4"
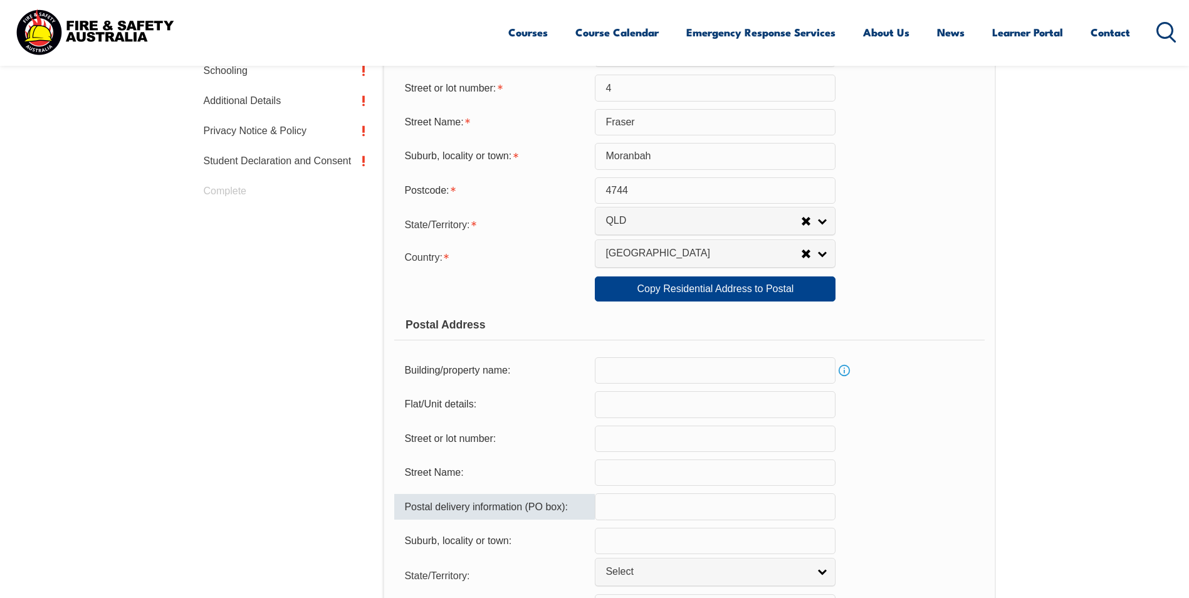
click at [639, 507] on input "text" at bounding box center [715, 506] width 241 height 26
type input "PO Box 806"
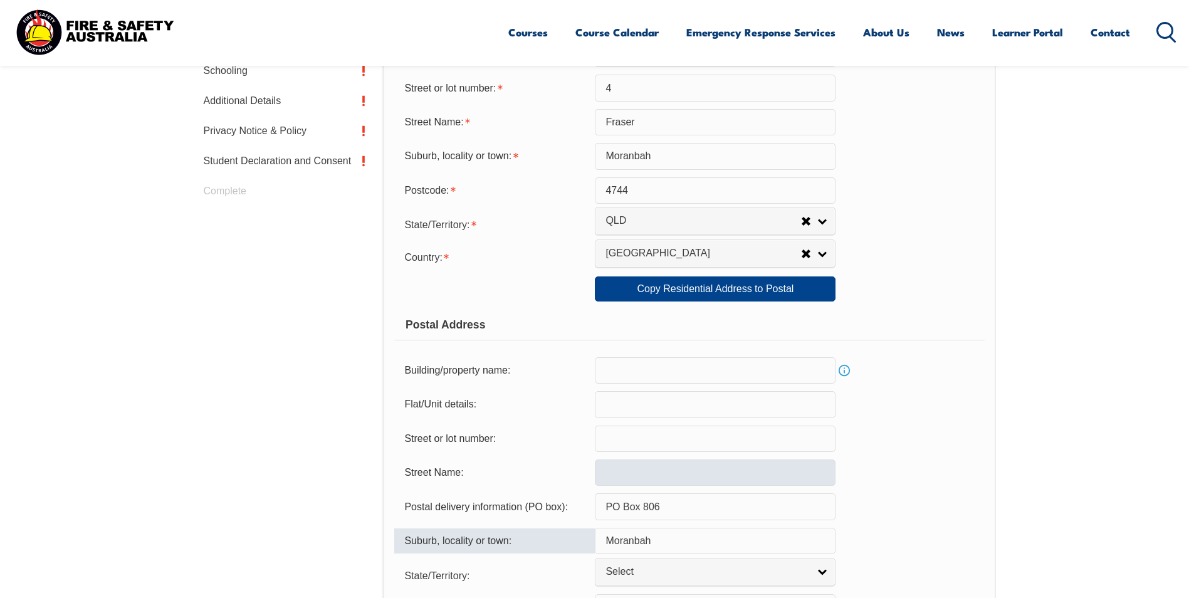
type input "Moranbah"
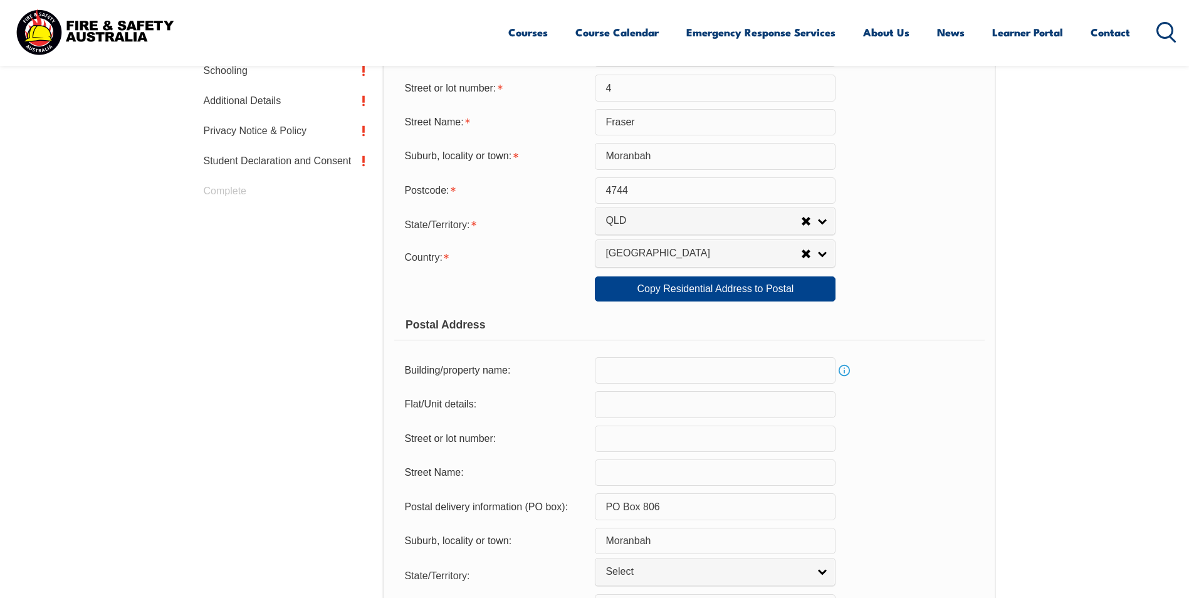
scroll to position [550, 0]
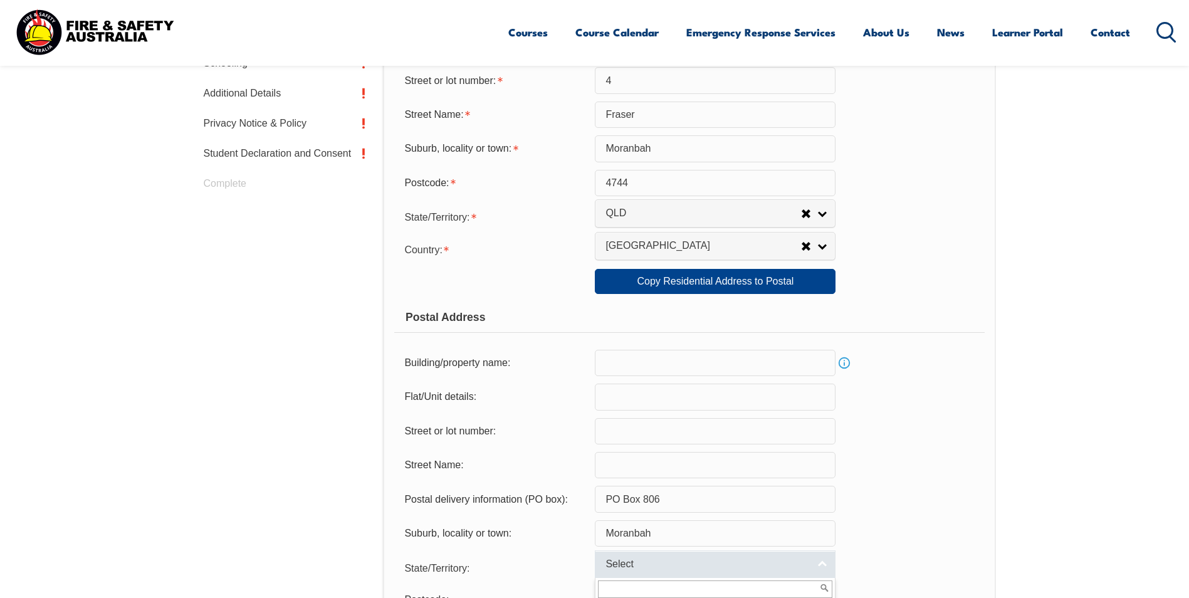
click at [673, 562] on span "Select" at bounding box center [707, 564] width 203 height 13
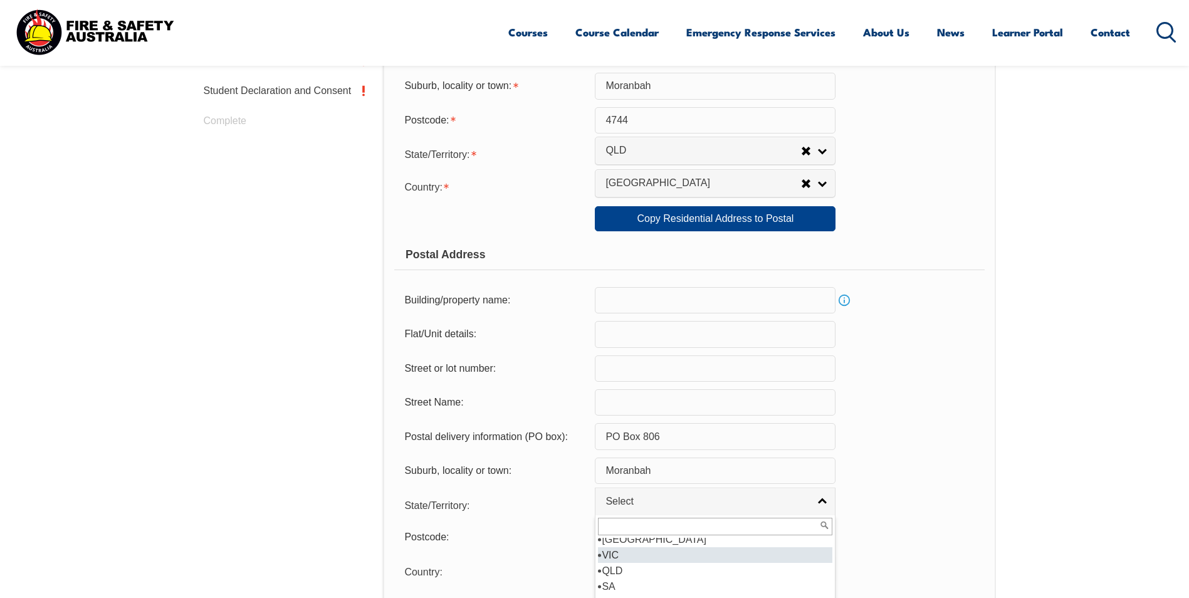
scroll to position [0, 0]
click at [634, 575] on li "QLD" at bounding box center [715, 577] width 234 height 16
select select "QLD"
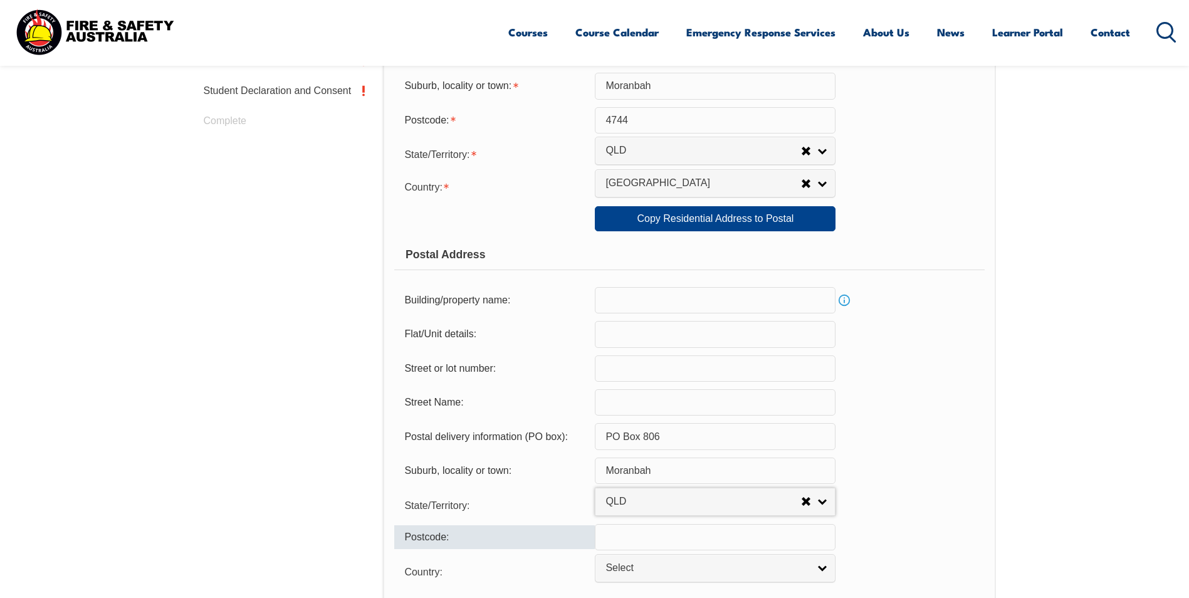
scroll to position [675, 0]
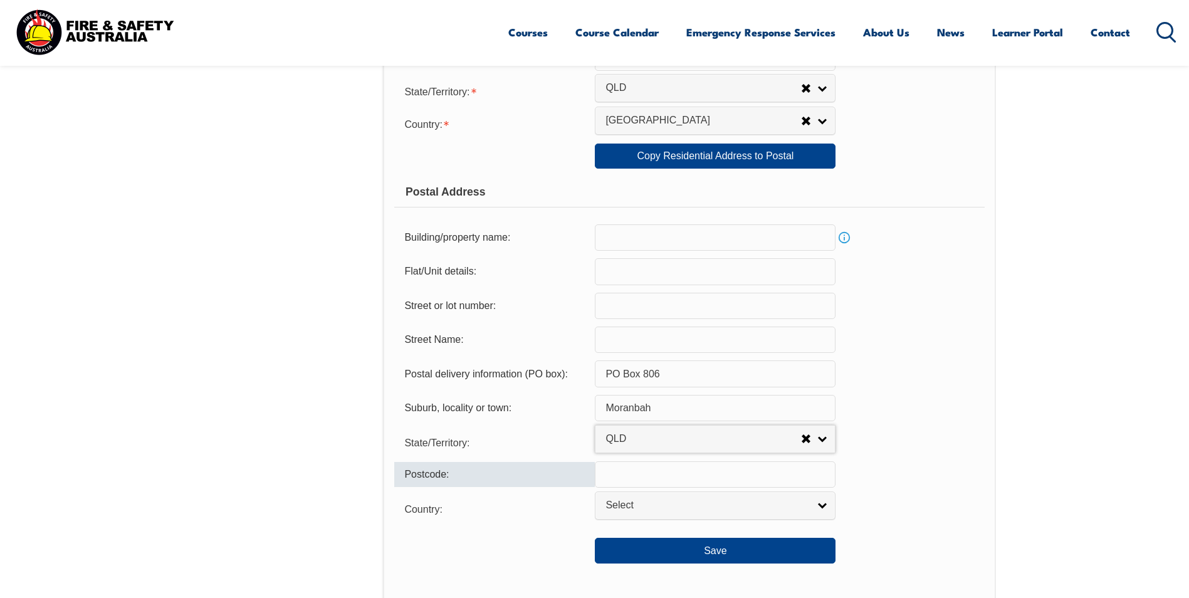
click at [636, 466] on input "text" at bounding box center [715, 474] width 241 height 26
type input "4744"
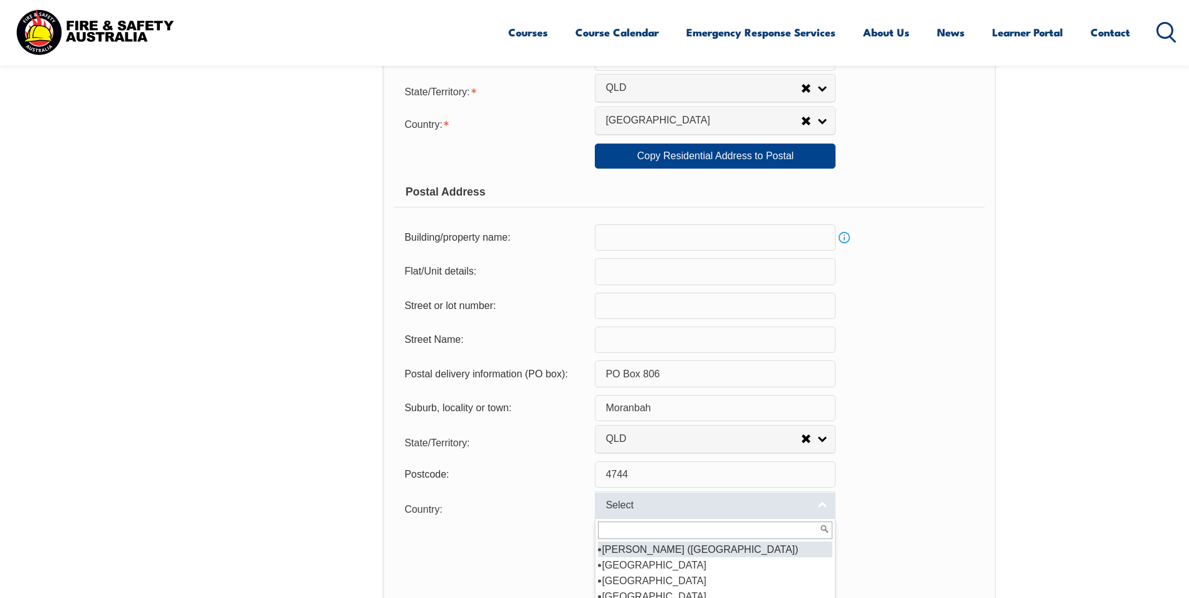
click at [662, 502] on span "Select" at bounding box center [707, 505] width 203 height 13
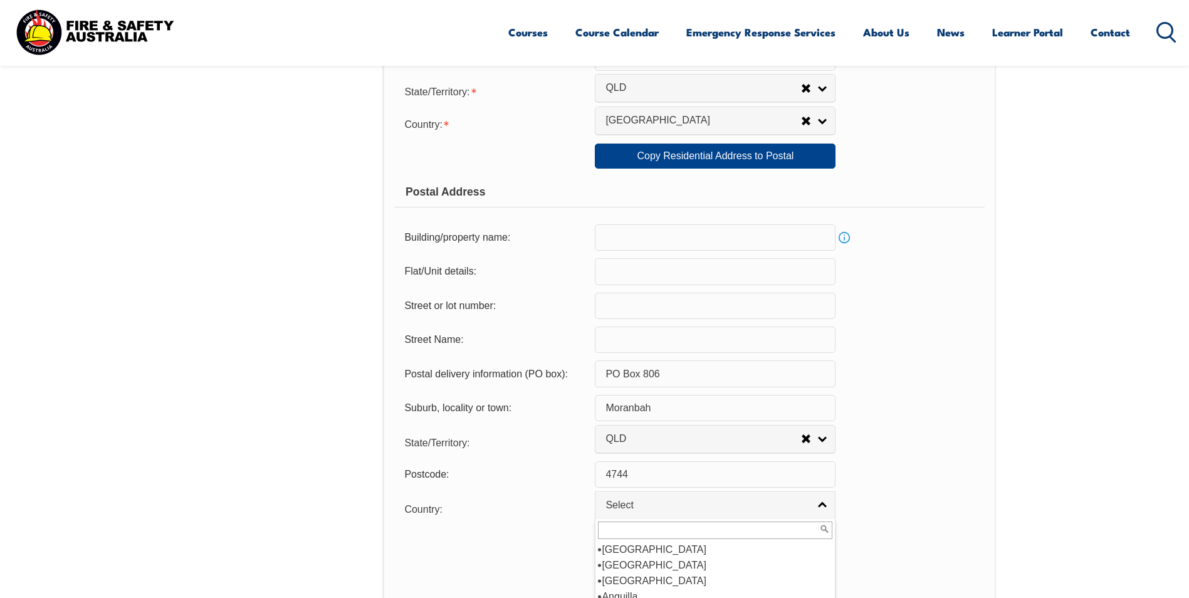
scroll to position [188, 0]
click at [646, 570] on li "[GEOGRAPHIC_DATA]" at bounding box center [715, 565] width 234 height 16
select select "1101"
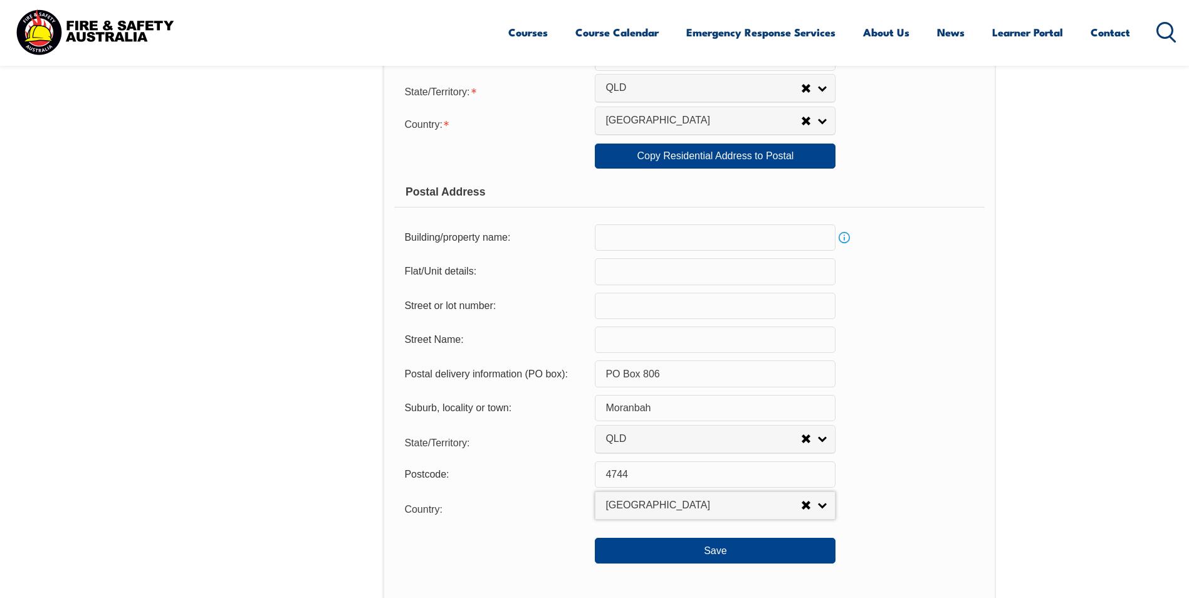
click at [434, 550] on div at bounding box center [494, 545] width 201 height 14
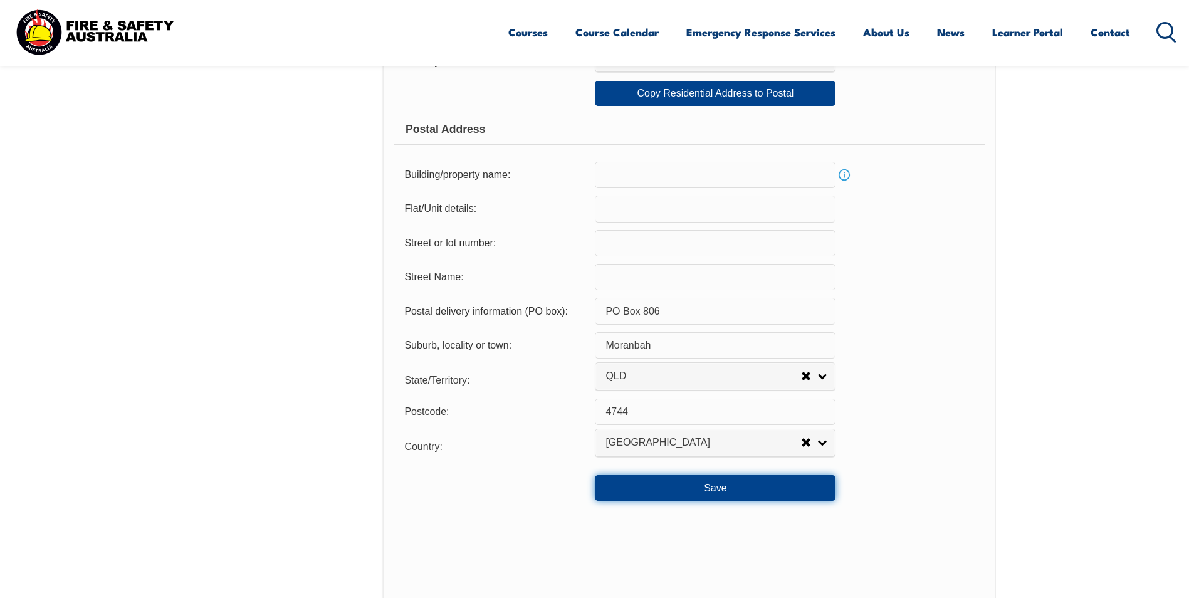
click at [726, 490] on button "Save" at bounding box center [715, 487] width 241 height 25
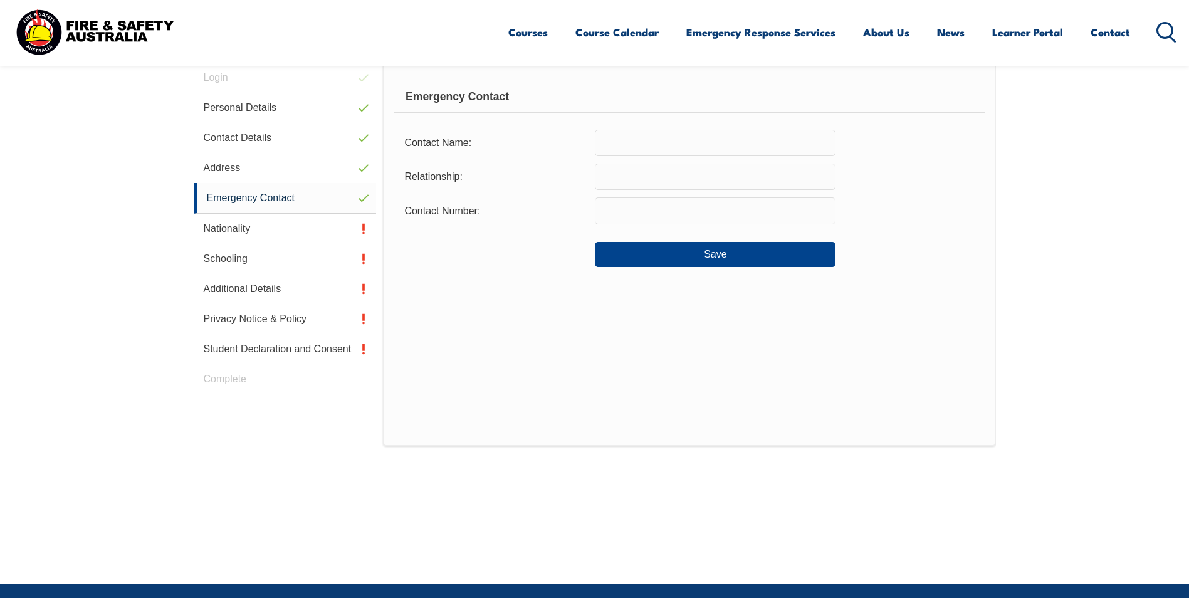
scroll to position [291, 0]
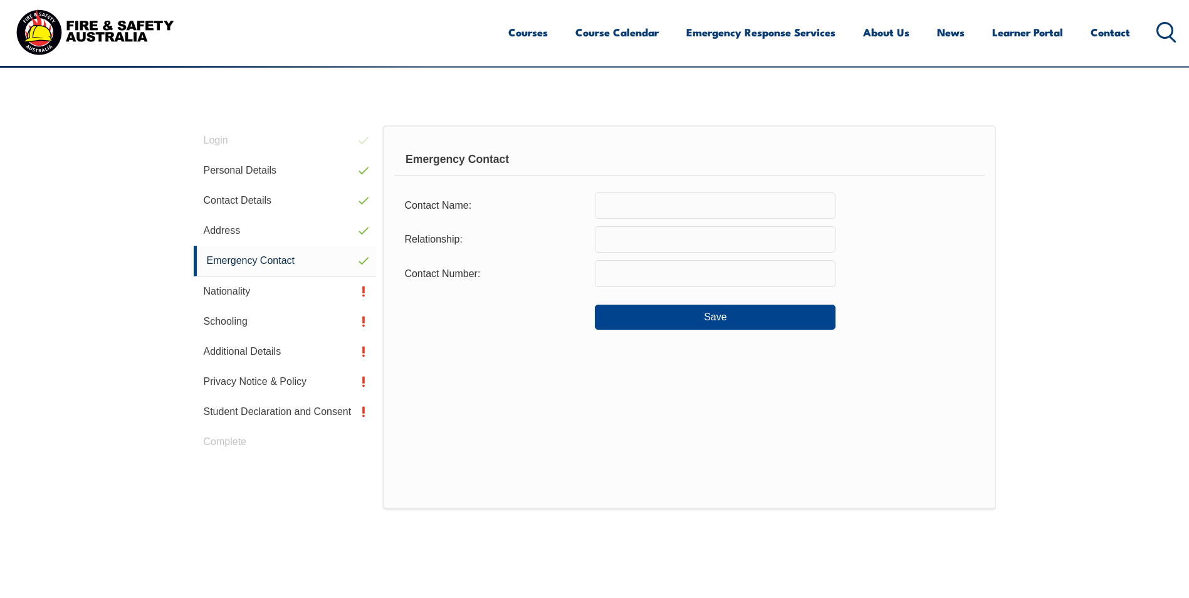
click at [635, 208] on input "text" at bounding box center [715, 205] width 241 height 26
type input "[PERSON_NAME]"
click at [624, 239] on input "text" at bounding box center [715, 239] width 241 height 26
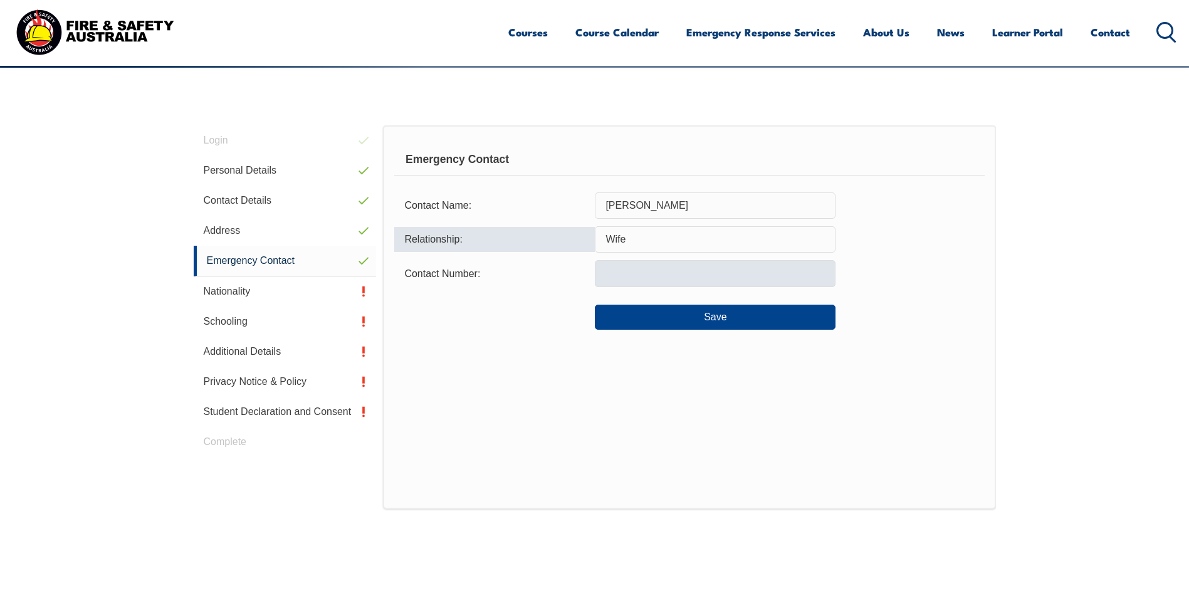
type input "Wife"
click at [636, 272] on input "text" at bounding box center [715, 273] width 241 height 26
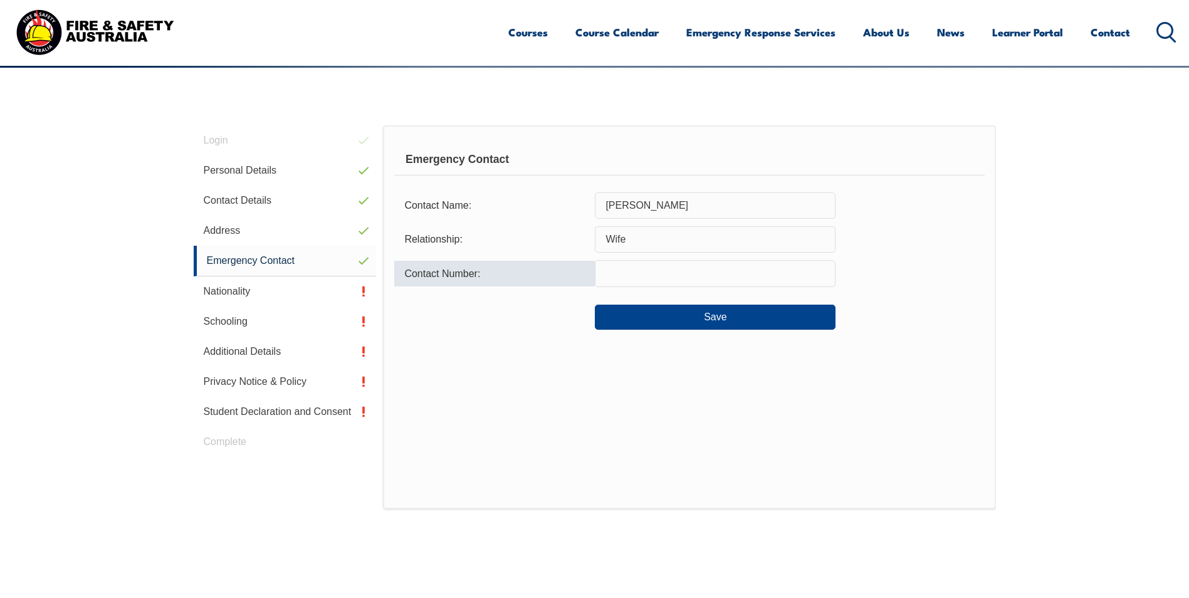
click at [645, 271] on input "text" at bounding box center [715, 273] width 241 height 26
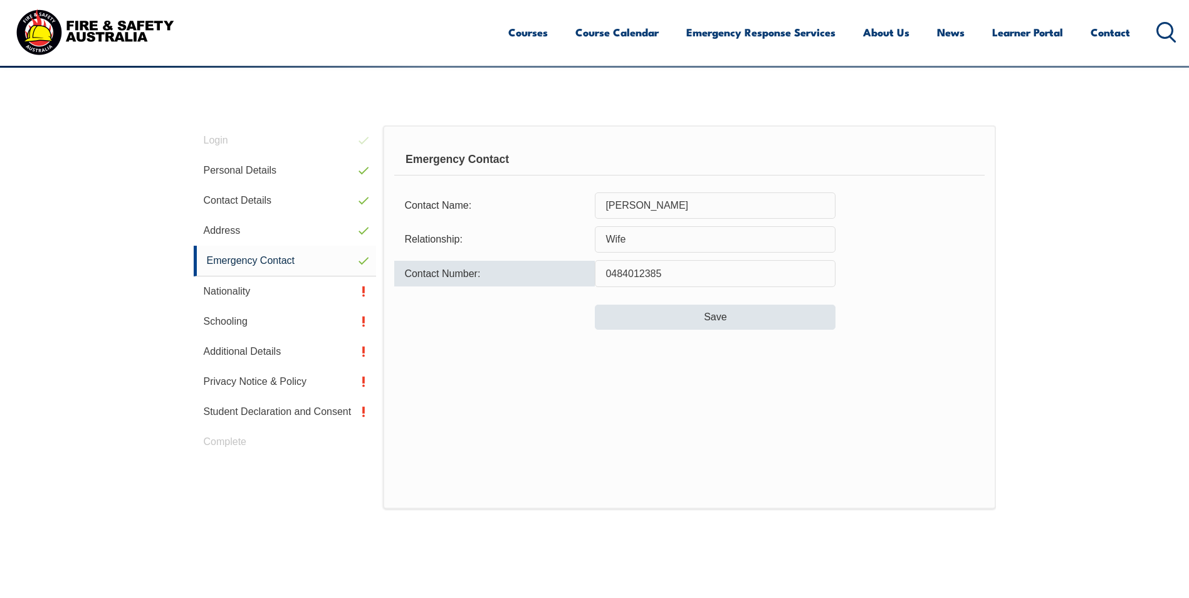
type input "0484012385"
click at [722, 323] on button "Save" at bounding box center [715, 317] width 241 height 25
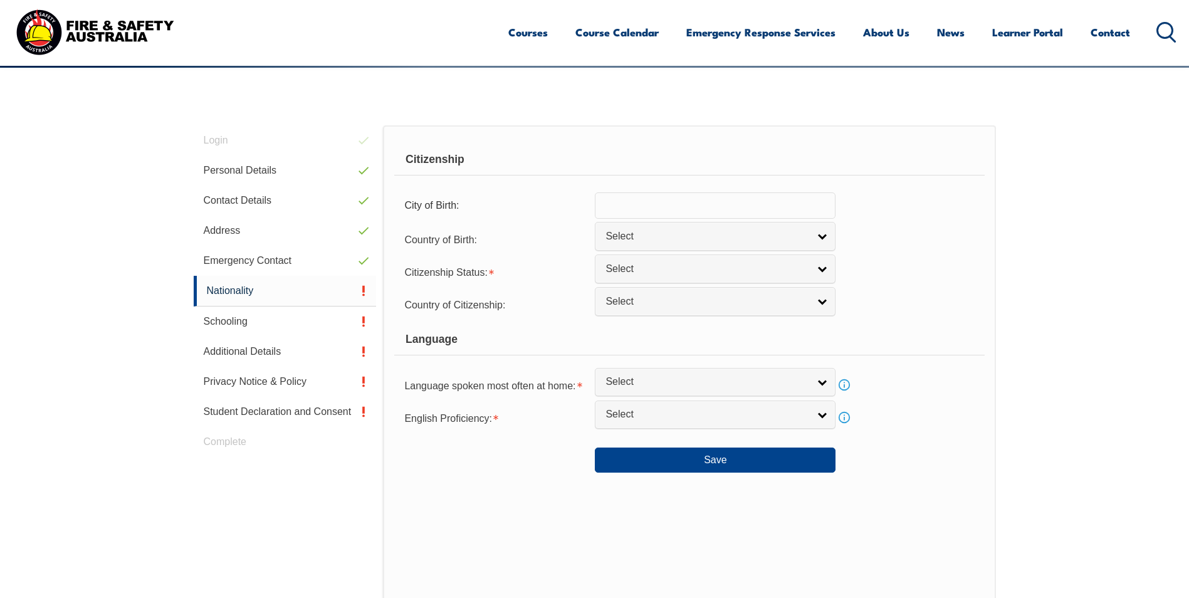
scroll to position [354, 0]
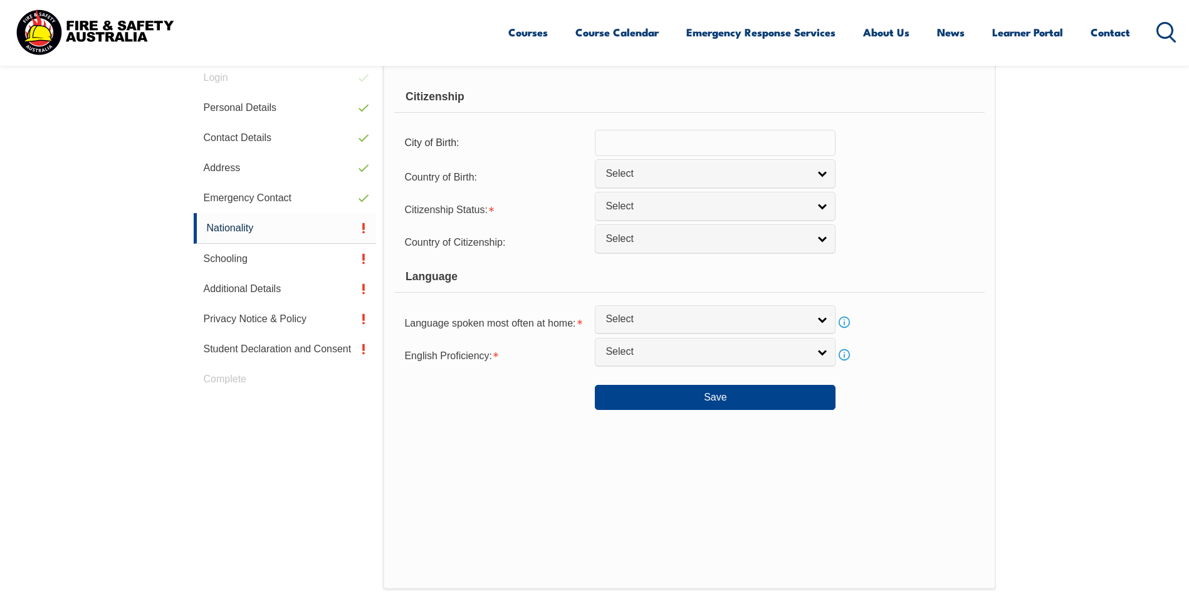
click at [624, 134] on input "text" at bounding box center [715, 143] width 241 height 26
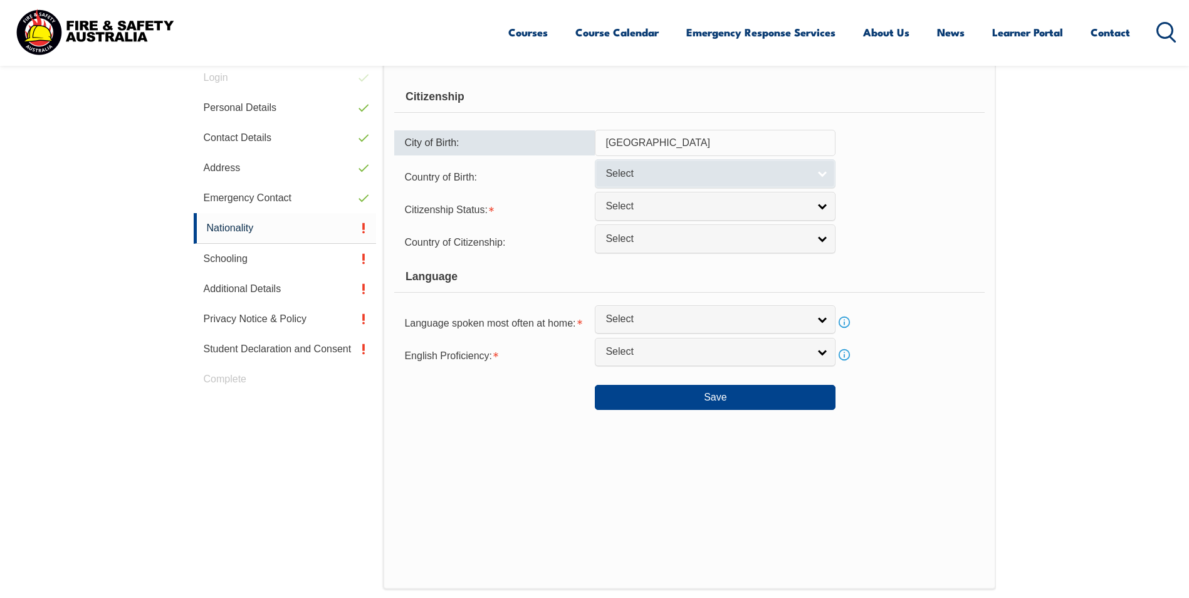
type input "[GEOGRAPHIC_DATA]"
click at [634, 168] on span "Select" at bounding box center [707, 173] width 203 height 13
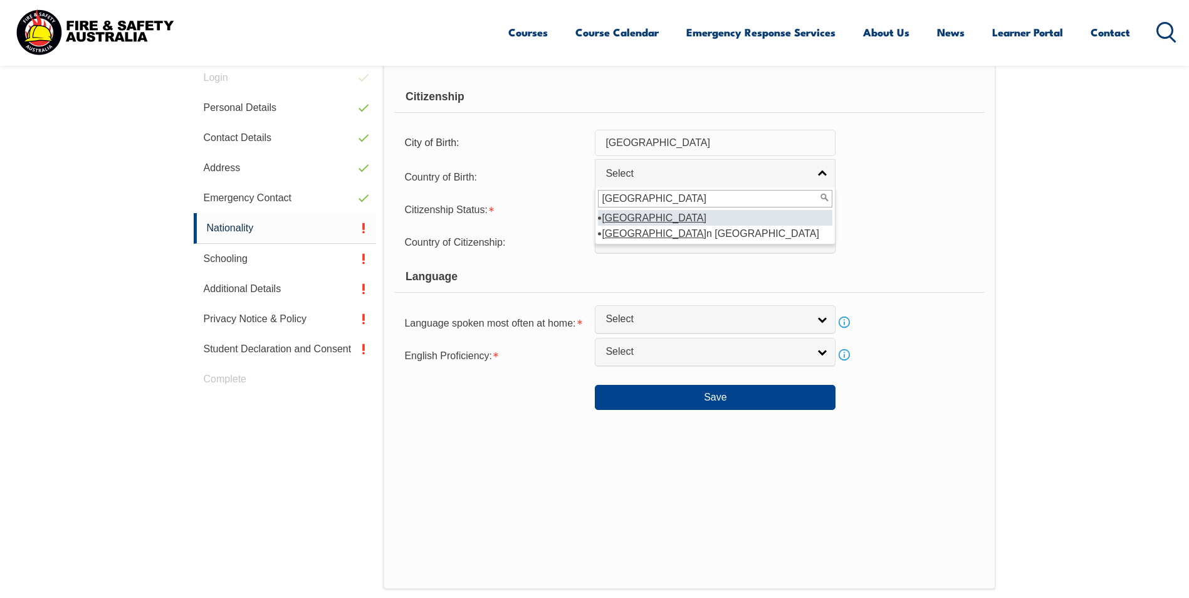
type input "[GEOGRAPHIC_DATA]"
click at [617, 219] on em "[GEOGRAPHIC_DATA]" at bounding box center [654, 218] width 105 height 11
select select "1101"
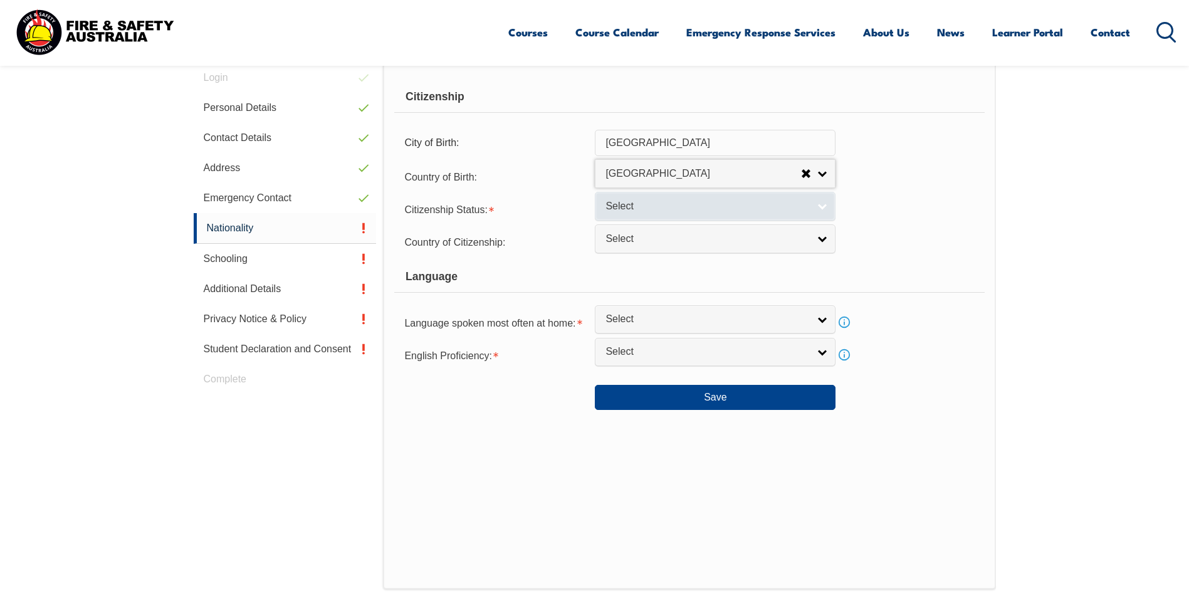
click at [629, 216] on link "Select" at bounding box center [715, 206] width 241 height 28
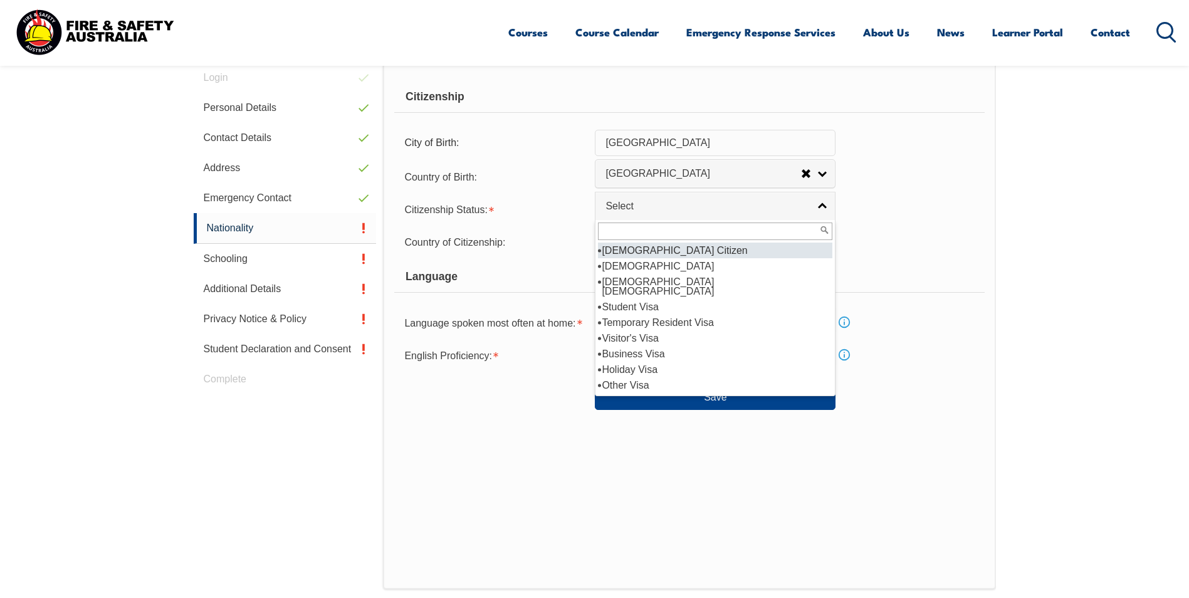
click at [627, 254] on li "[DEMOGRAPHIC_DATA] Citizen" at bounding box center [715, 251] width 234 height 16
select select "1"
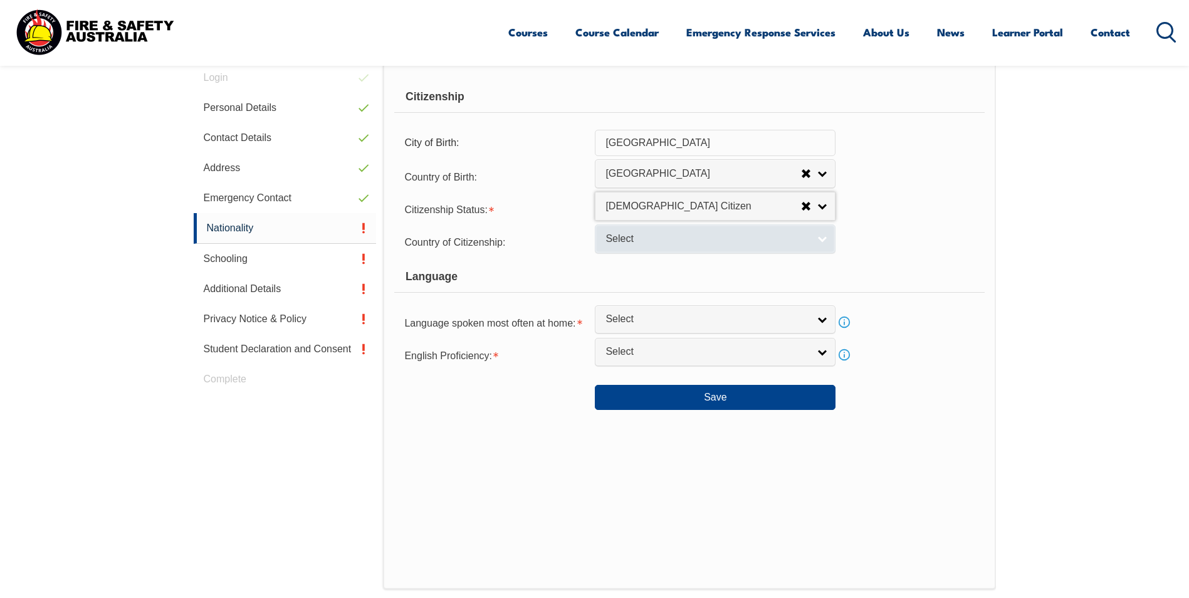
click at [624, 244] on span "Select" at bounding box center [707, 239] width 203 height 13
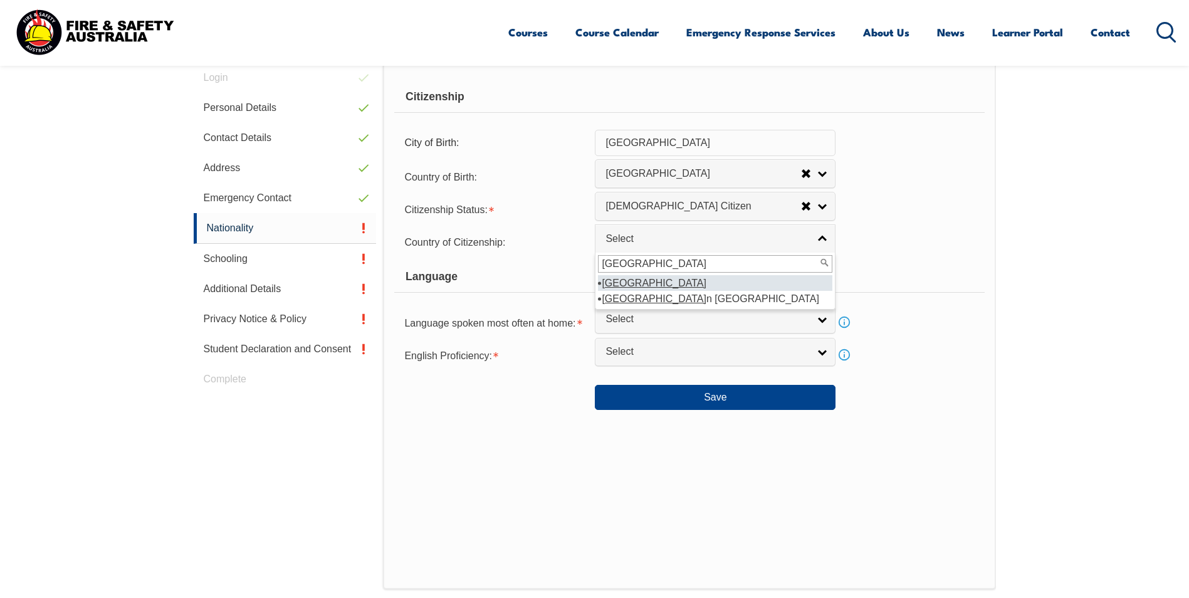
type input "[GEOGRAPHIC_DATA]"
click at [622, 283] on em "[GEOGRAPHIC_DATA]" at bounding box center [654, 283] width 105 height 11
select select "1101"
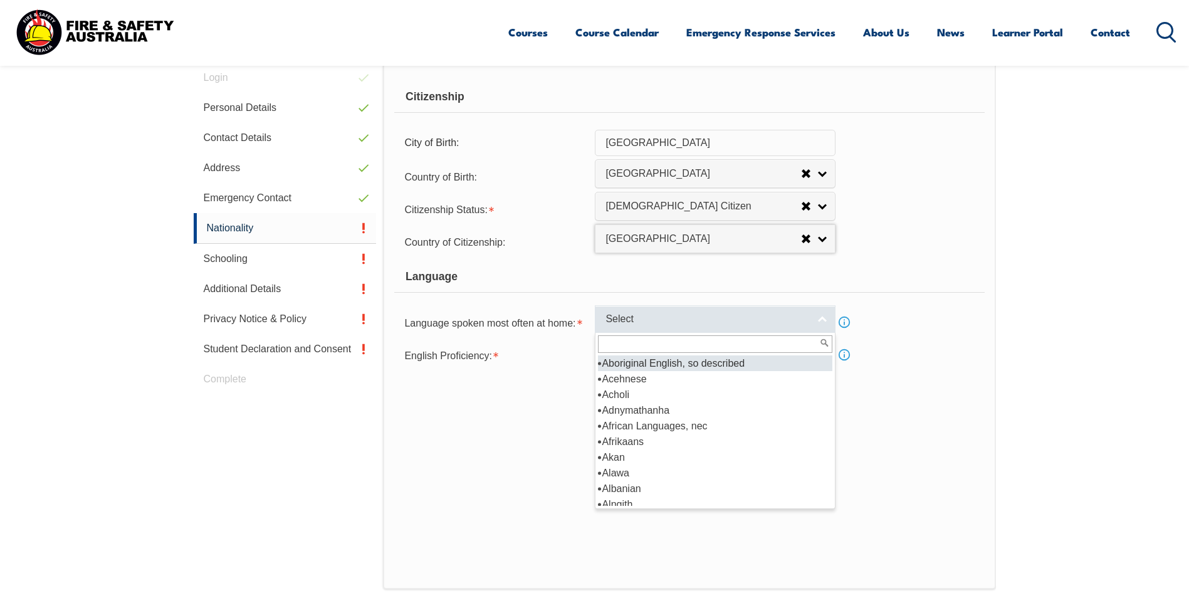
click at [637, 321] on span "Select" at bounding box center [707, 319] width 203 height 13
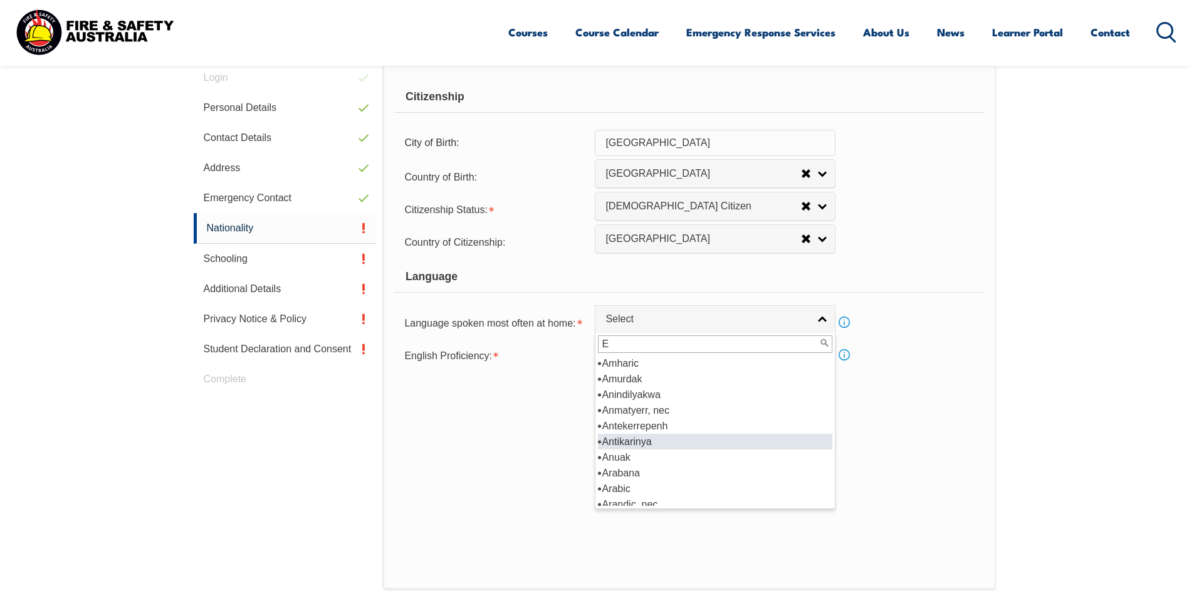
scroll to position [0, 0]
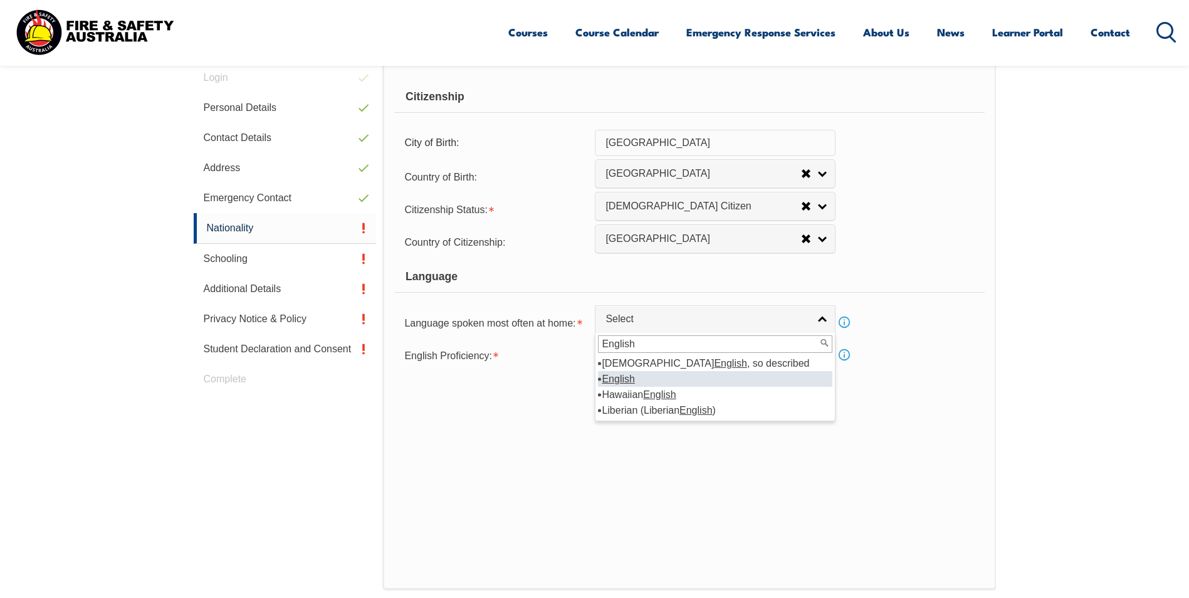
type input "English"
click at [607, 376] on em "English" at bounding box center [618, 379] width 33 height 11
select select "1201"
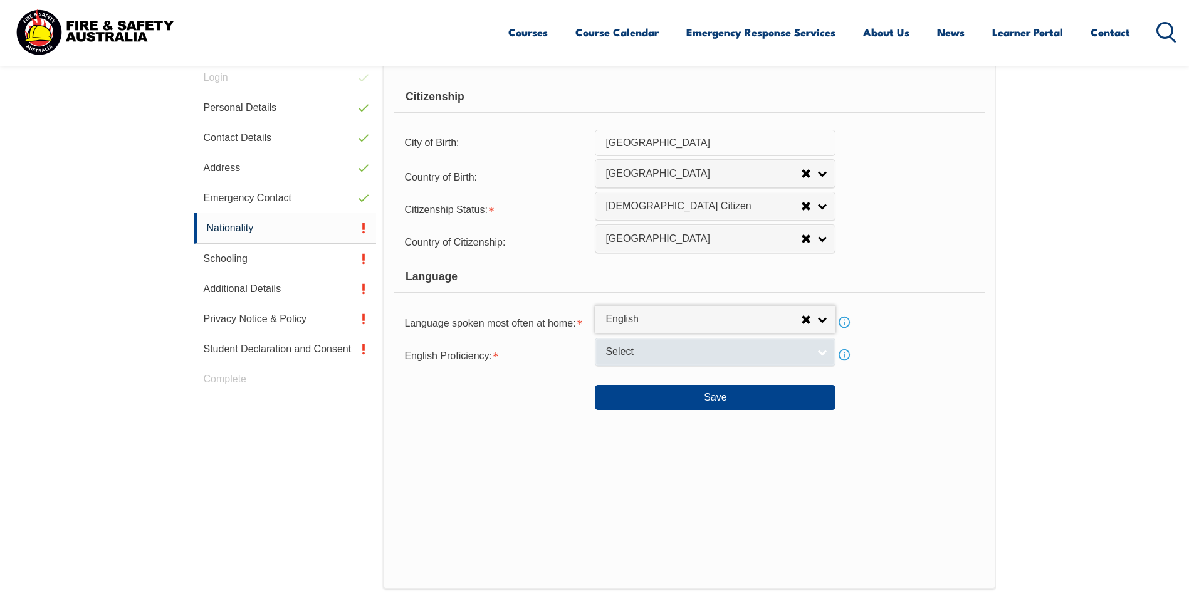
click at [626, 353] on span "Select" at bounding box center [707, 351] width 203 height 13
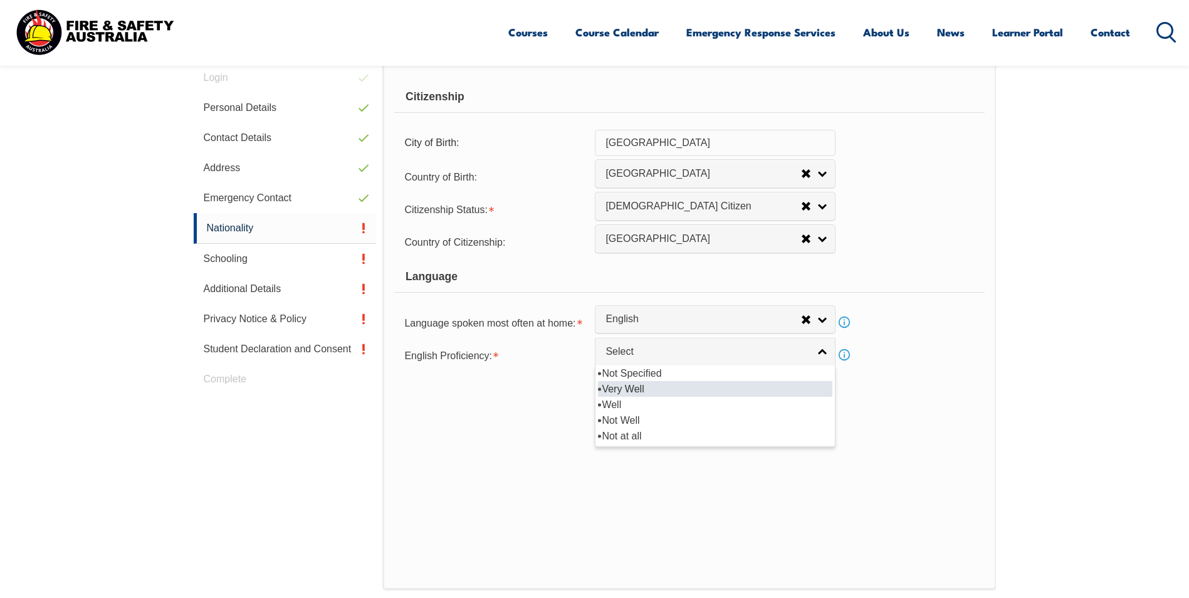
click at [631, 389] on li "Very Well" at bounding box center [715, 389] width 234 height 16
select select "1"
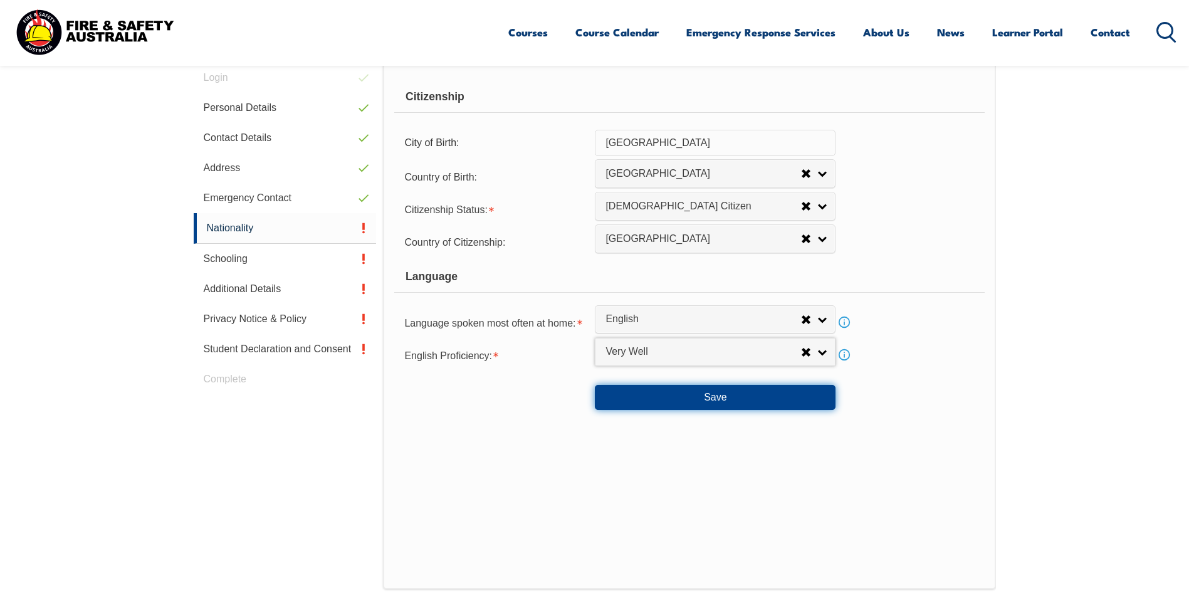
click at [693, 399] on button "Save" at bounding box center [715, 397] width 241 height 25
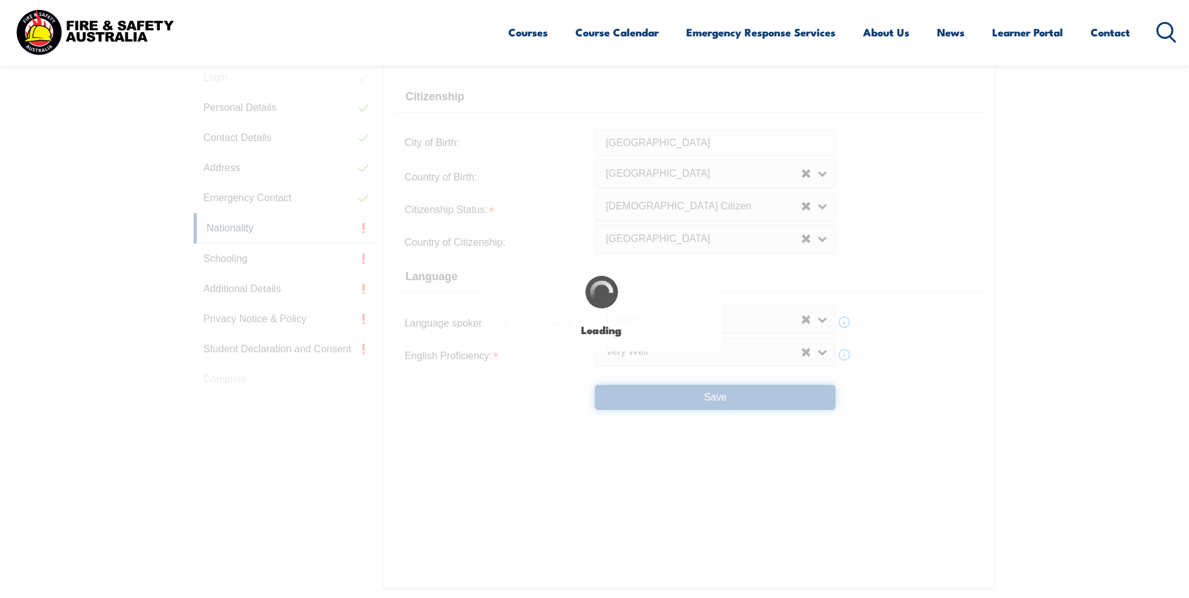
select select "false"
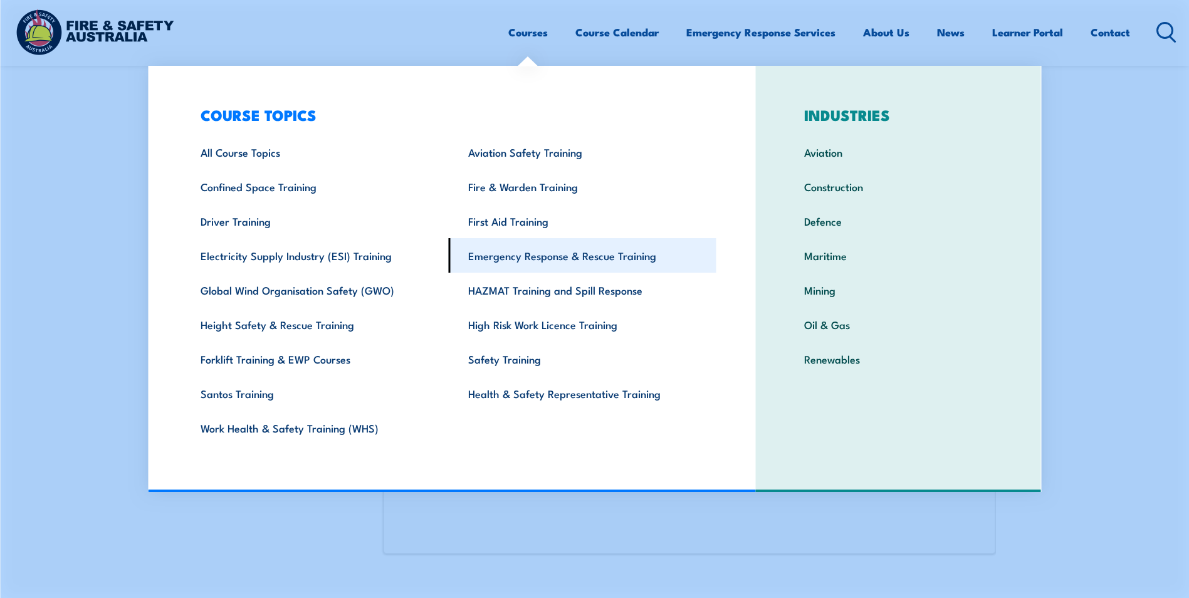
click at [518, 256] on link "Emergency Response & Rescue Training" at bounding box center [583, 255] width 268 height 34
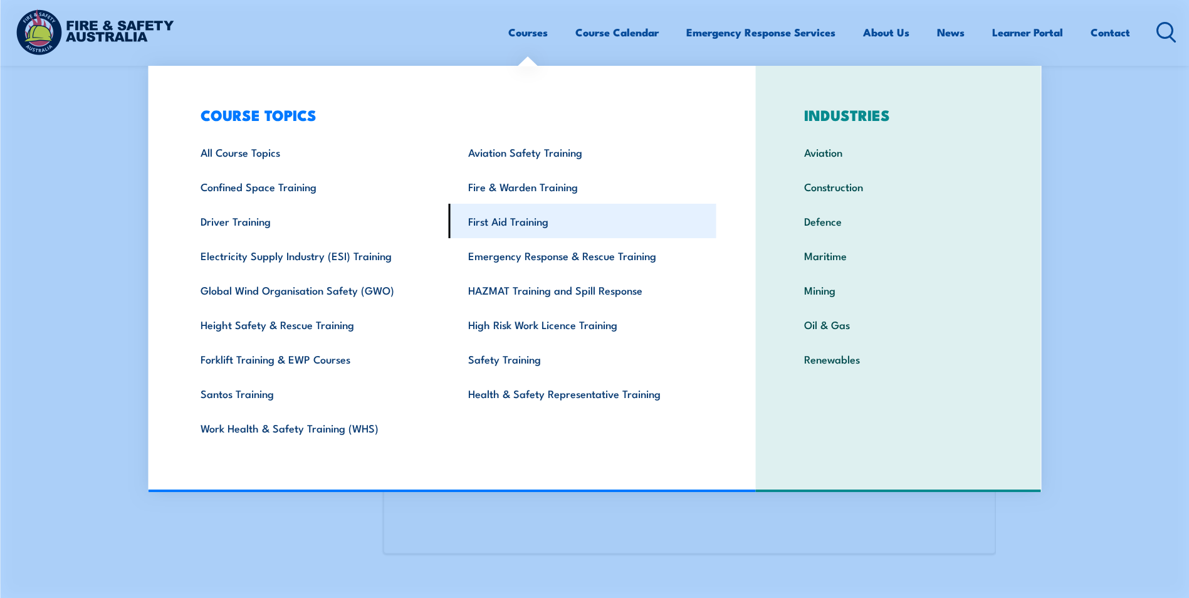
click at [518, 228] on link "First Aid Training" at bounding box center [583, 221] width 268 height 34
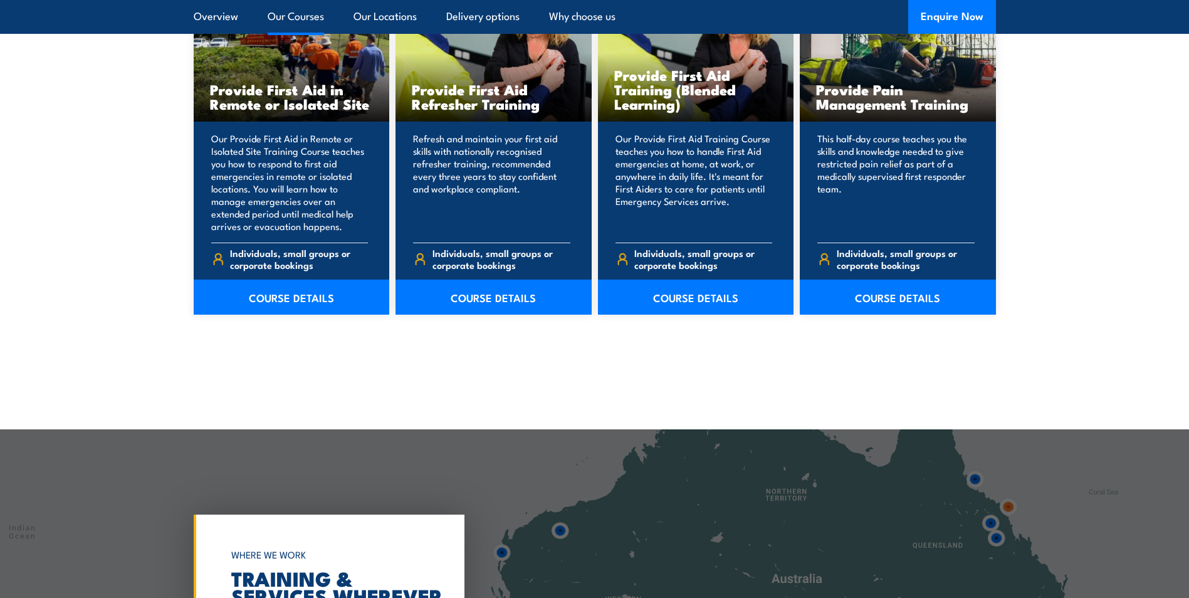
scroll to position [2131, 0]
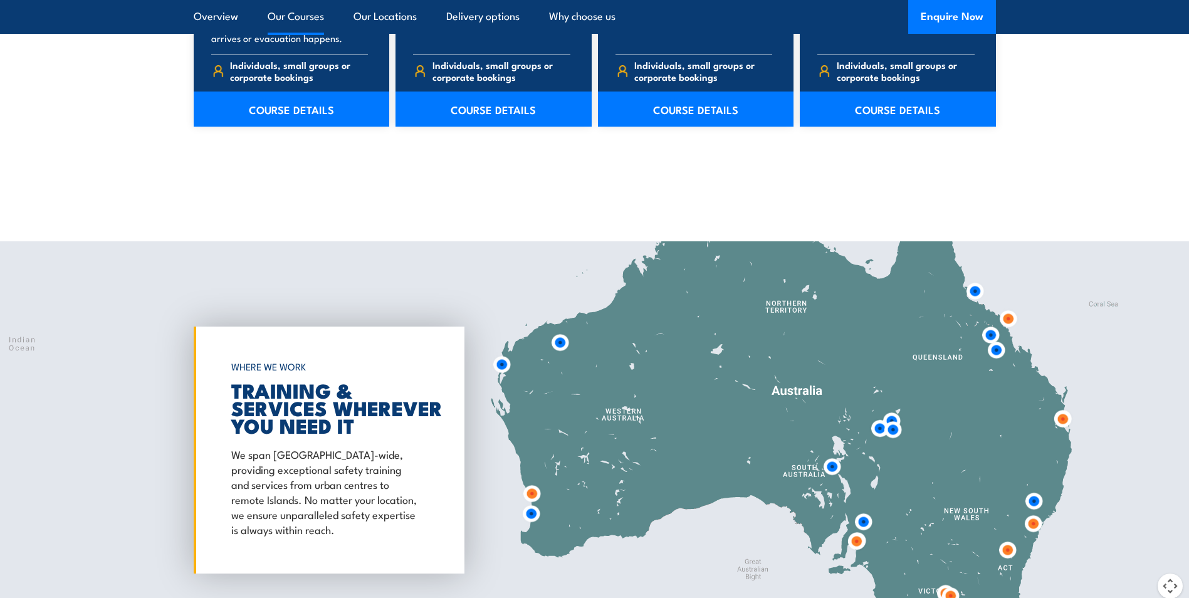
click at [992, 331] on img at bounding box center [990, 334] width 23 height 23
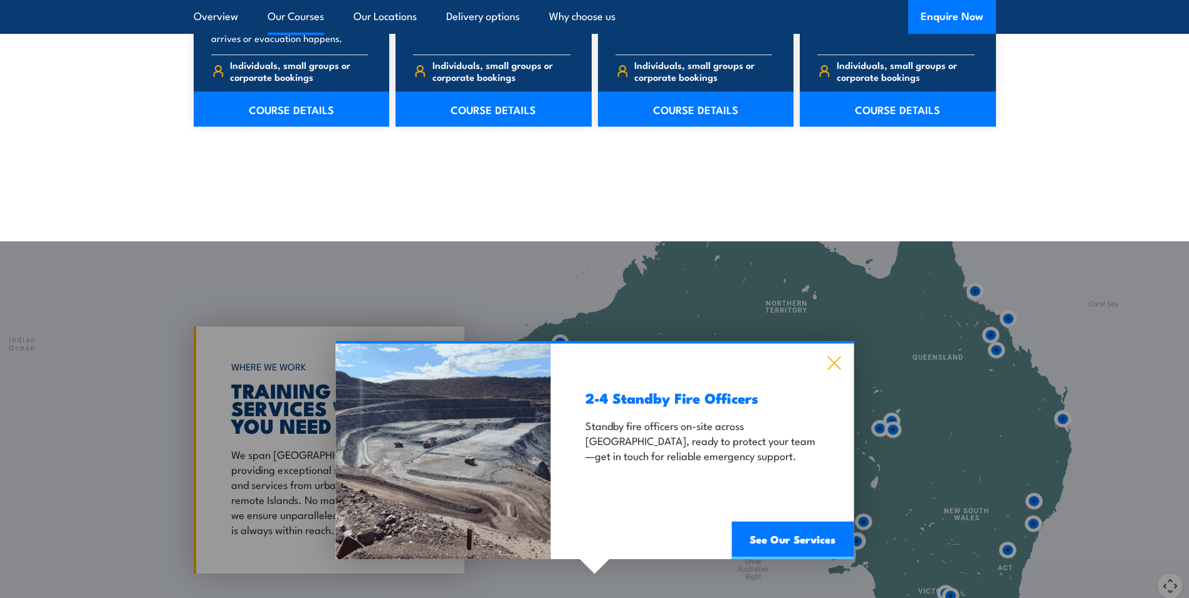
click at [836, 363] on icon at bounding box center [834, 363] width 14 height 14
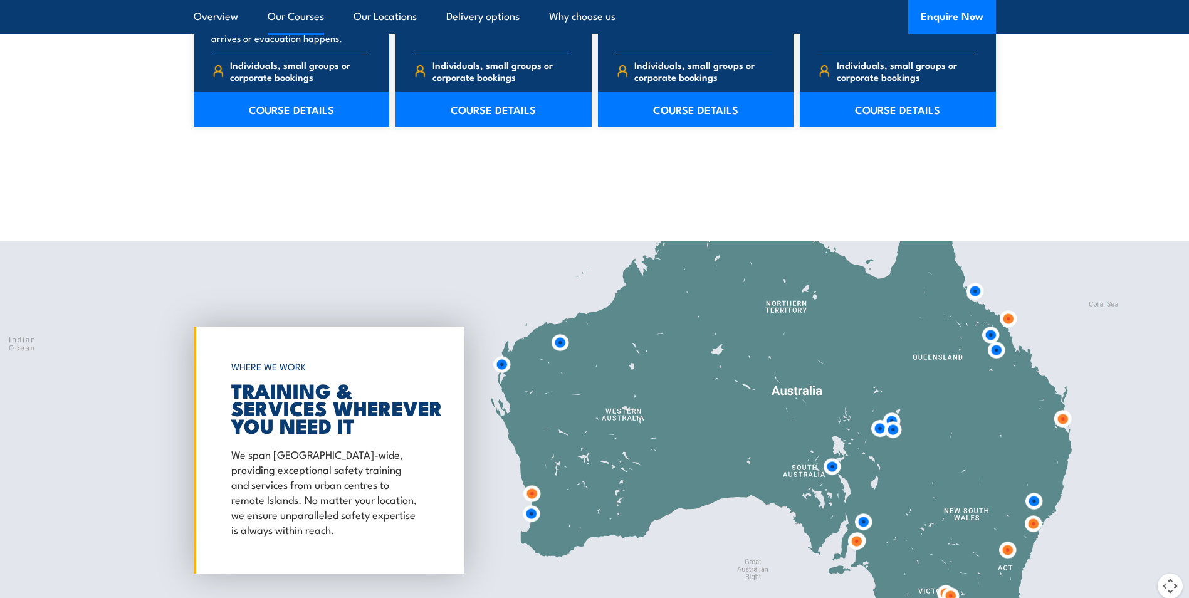
click at [88, 271] on div at bounding box center [594, 449] width 1189 height 417
